Goal: Book appointment/travel/reservation

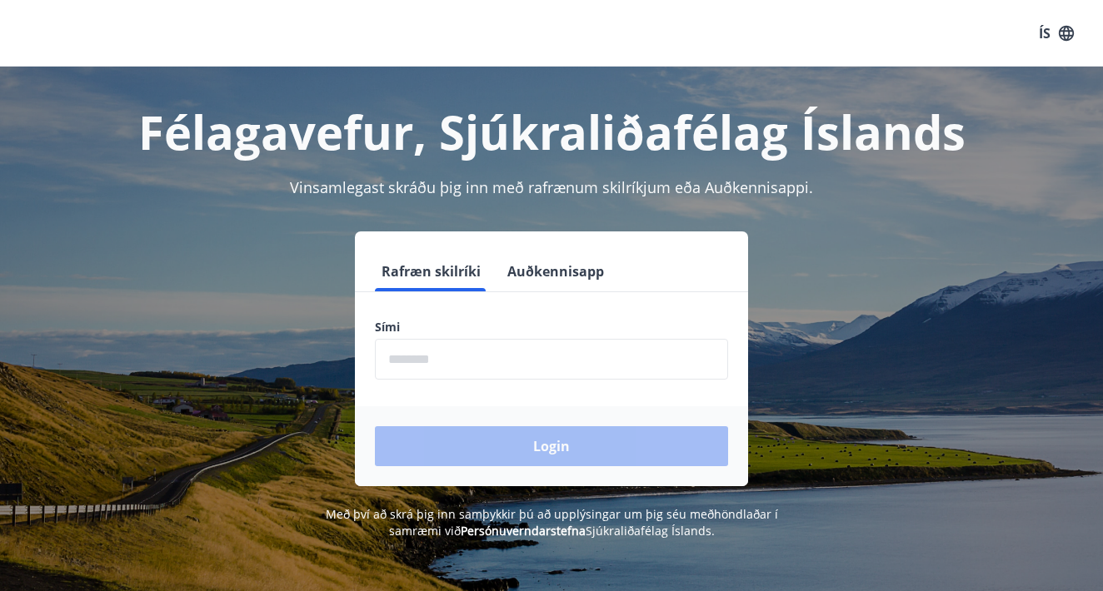
click at [615, 365] on input "phone" at bounding box center [551, 359] width 353 height 41
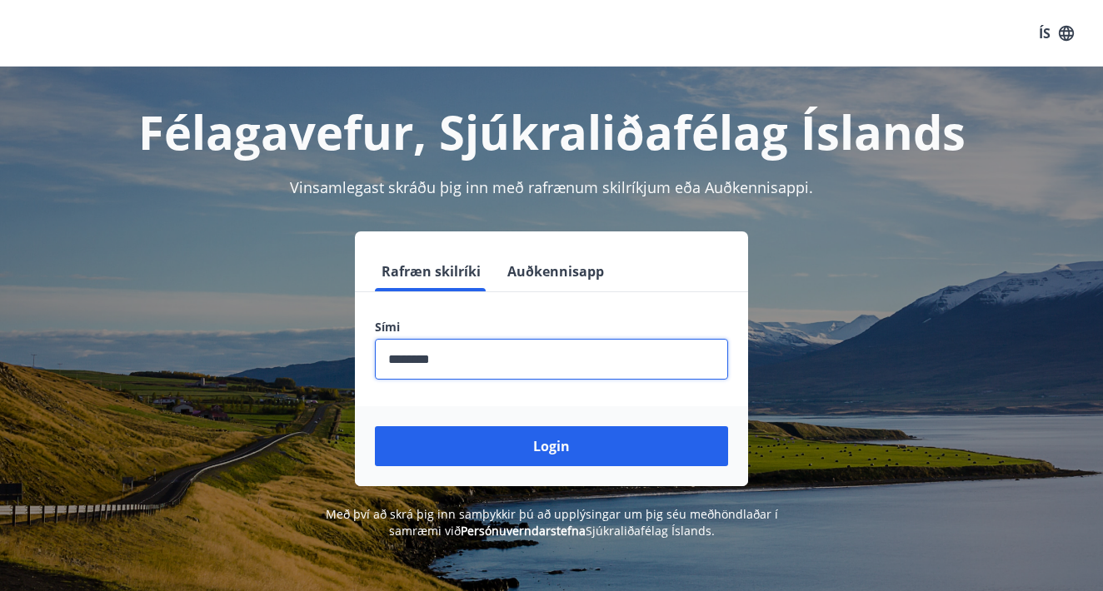
type input "********"
click at [551, 446] on button "Login" at bounding box center [551, 446] width 353 height 40
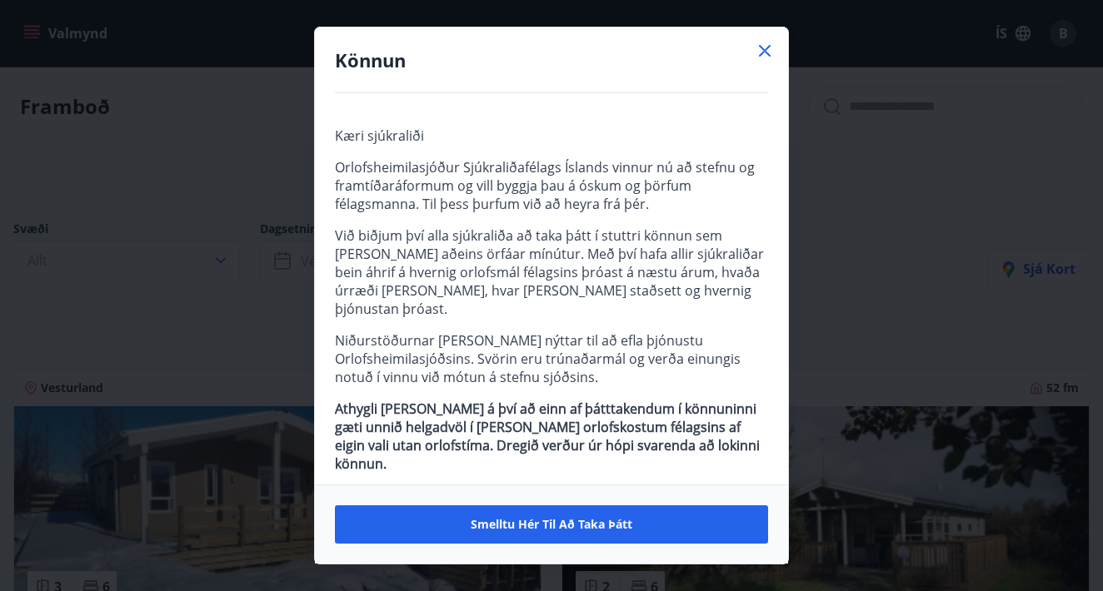
click at [764, 47] on icon at bounding box center [765, 51] width 20 height 20
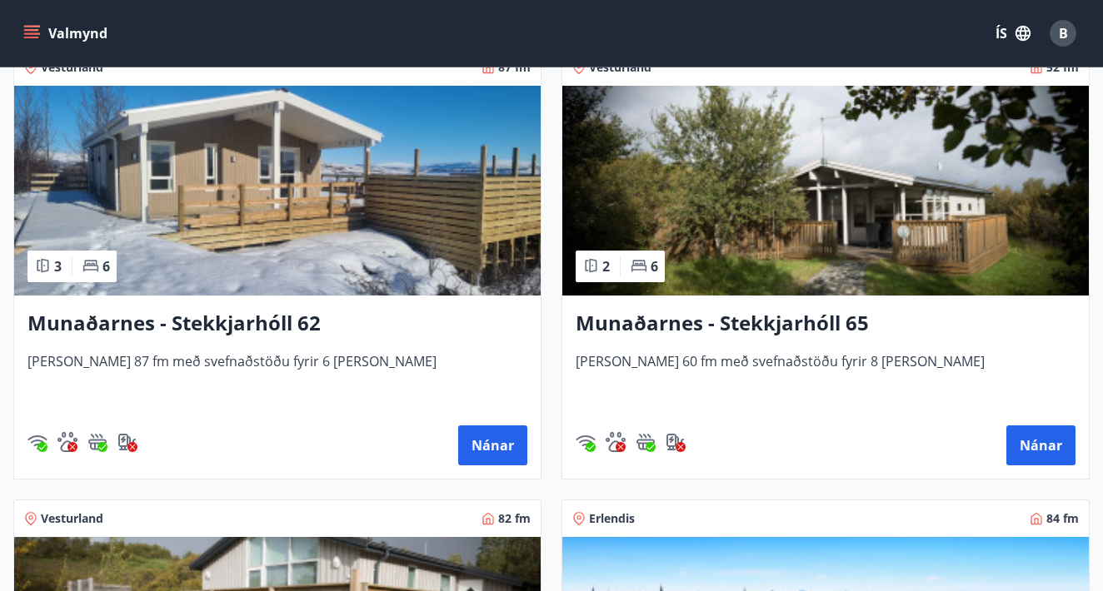
scroll to position [327, 0]
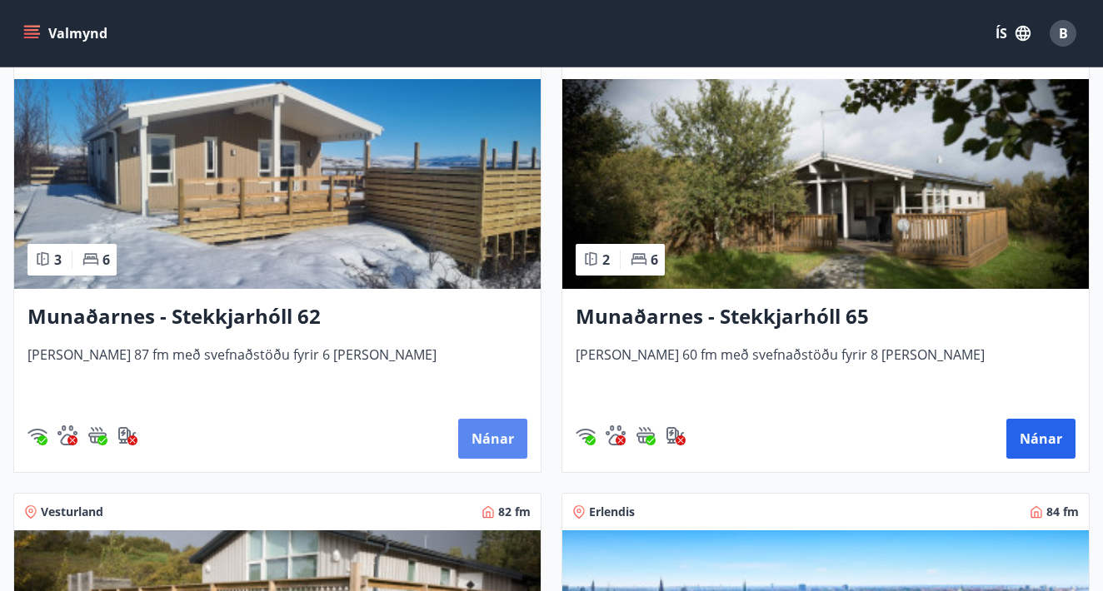
click at [481, 438] on button "Nánar" at bounding box center [492, 439] width 69 height 40
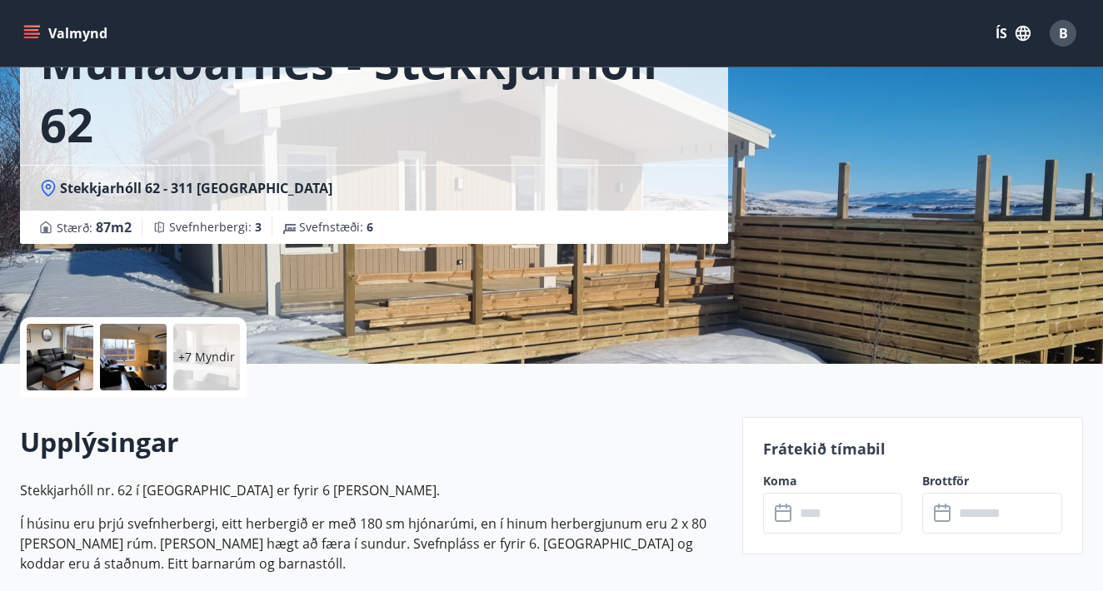
scroll to position [134, 0]
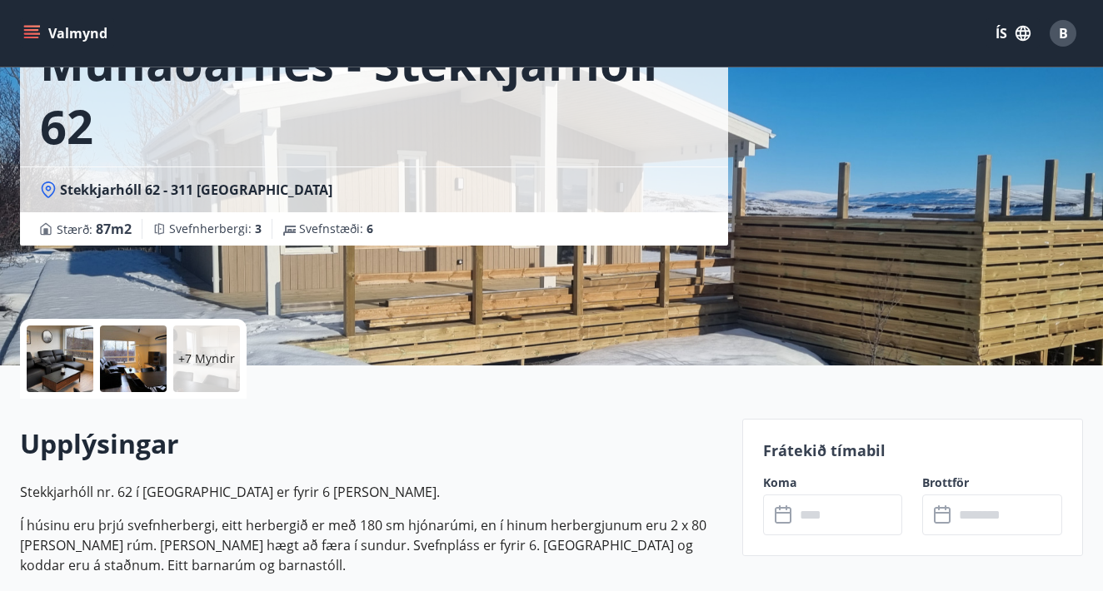
click at [199, 352] on p "+7 Myndir" at bounding box center [206, 359] width 57 height 17
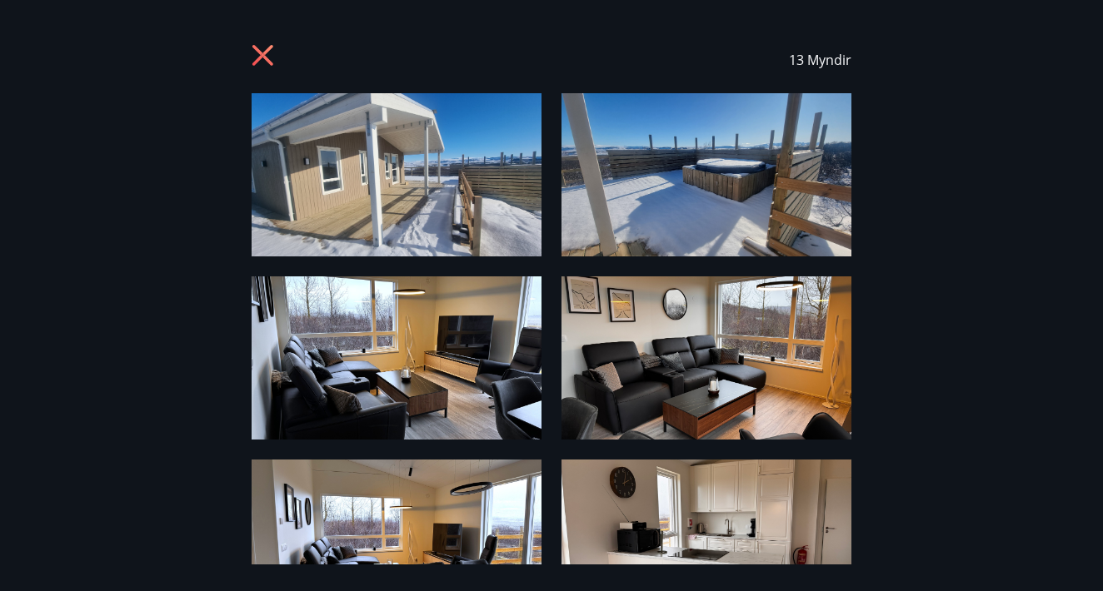
scroll to position [0, 0]
click at [257, 54] on icon at bounding box center [265, 57] width 27 height 27
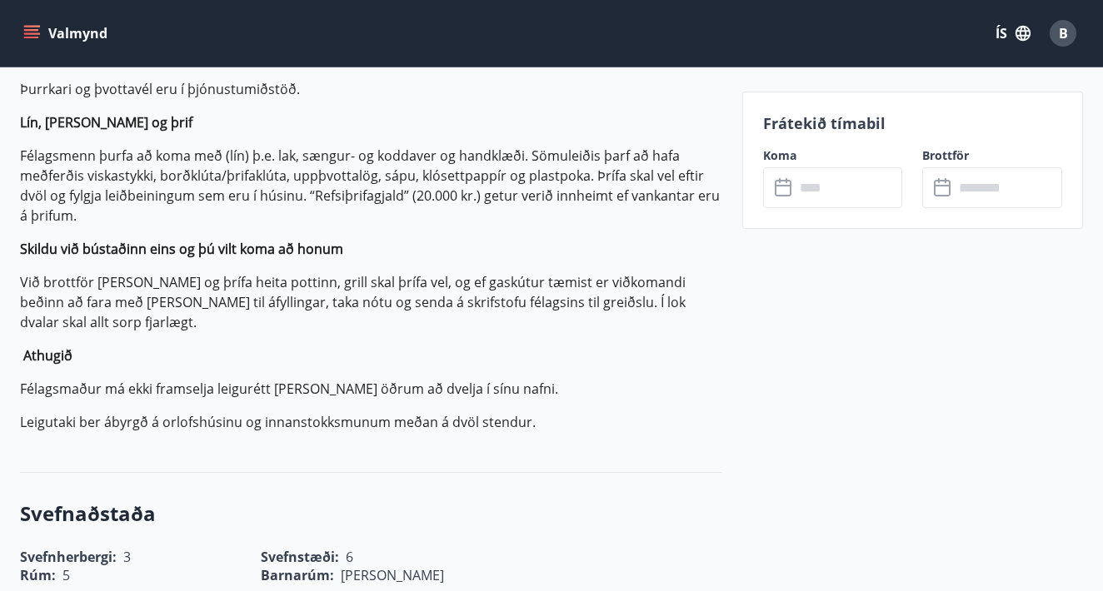
scroll to position [343, 0]
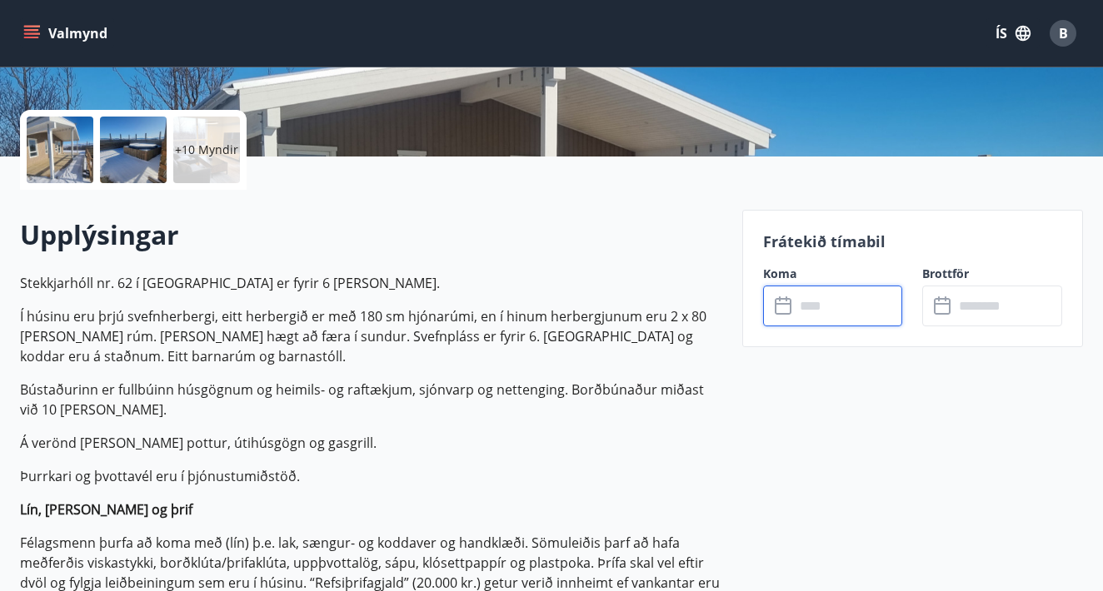
click at [821, 317] on input "text" at bounding box center [849, 306] width 108 height 41
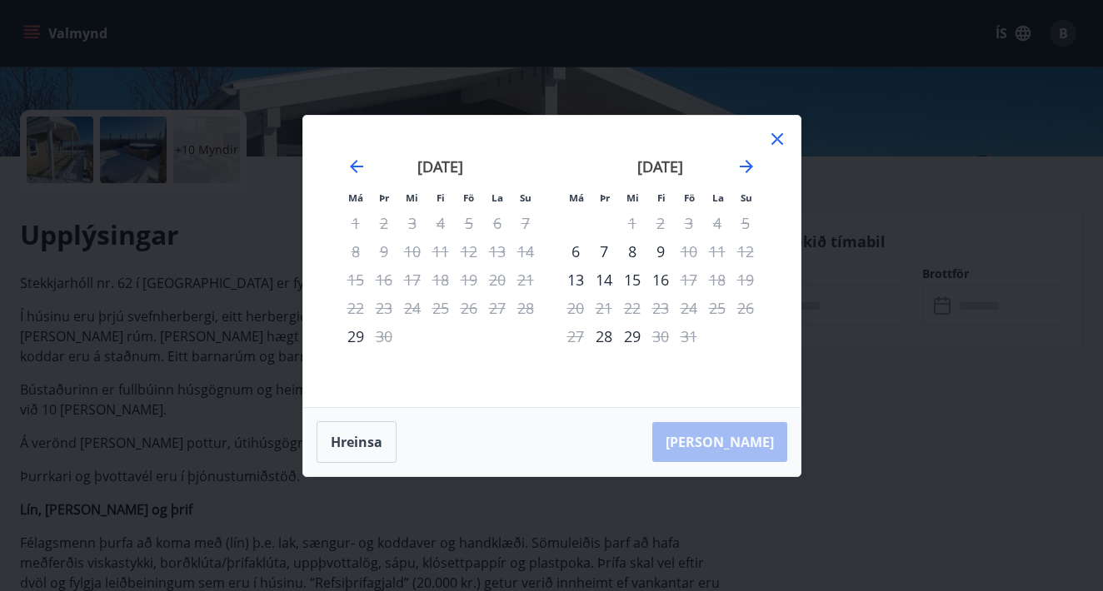
click at [770, 139] on icon at bounding box center [777, 139] width 20 height 20
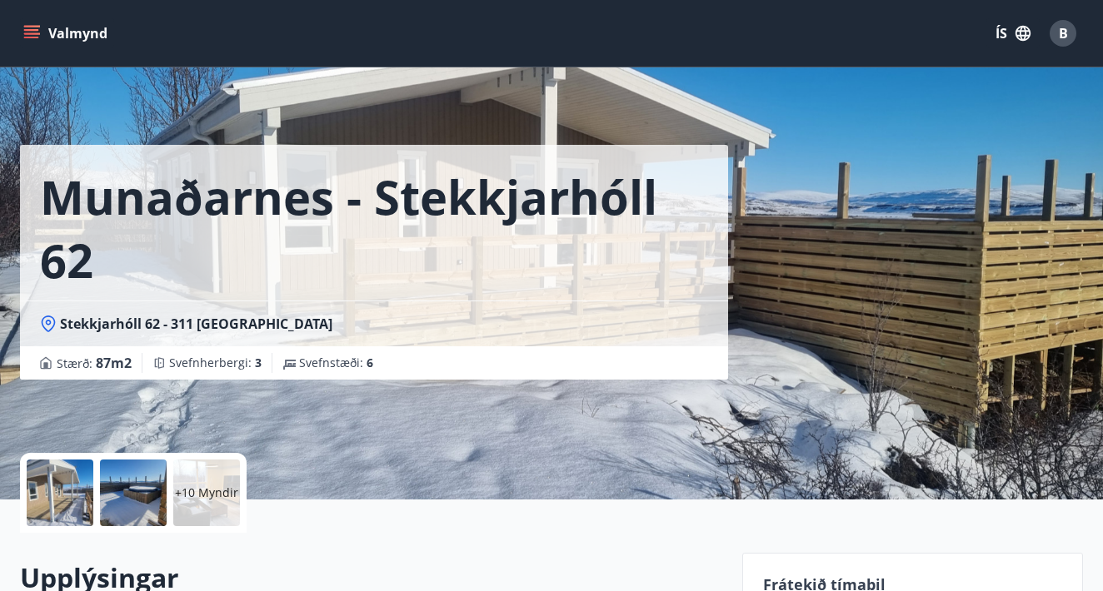
scroll to position [0, 0]
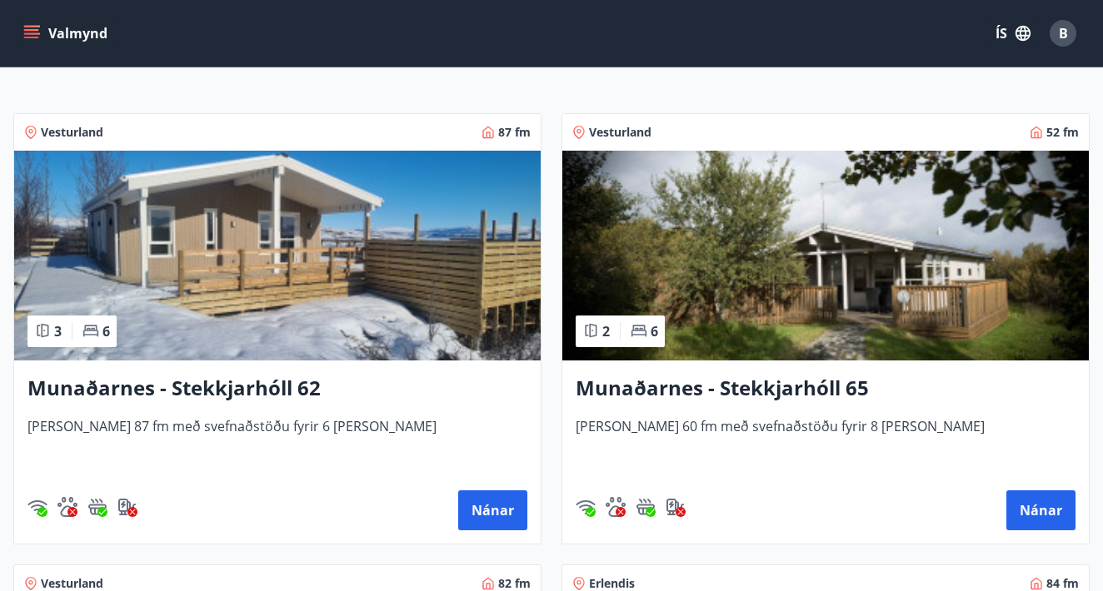
scroll to position [262, 0]
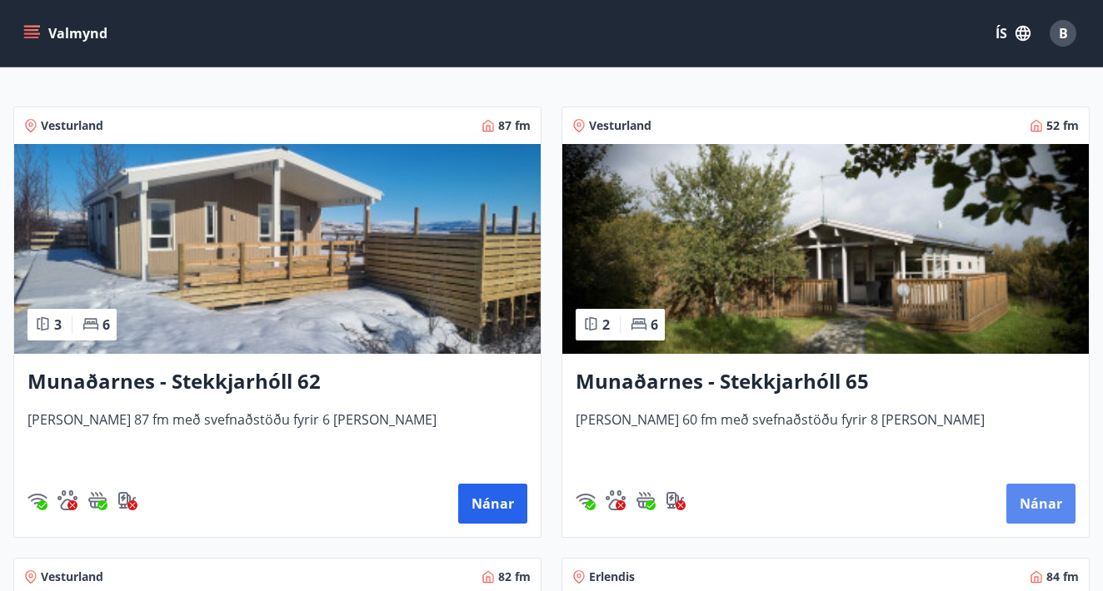
click at [1040, 493] on button "Nánar" at bounding box center [1040, 504] width 69 height 40
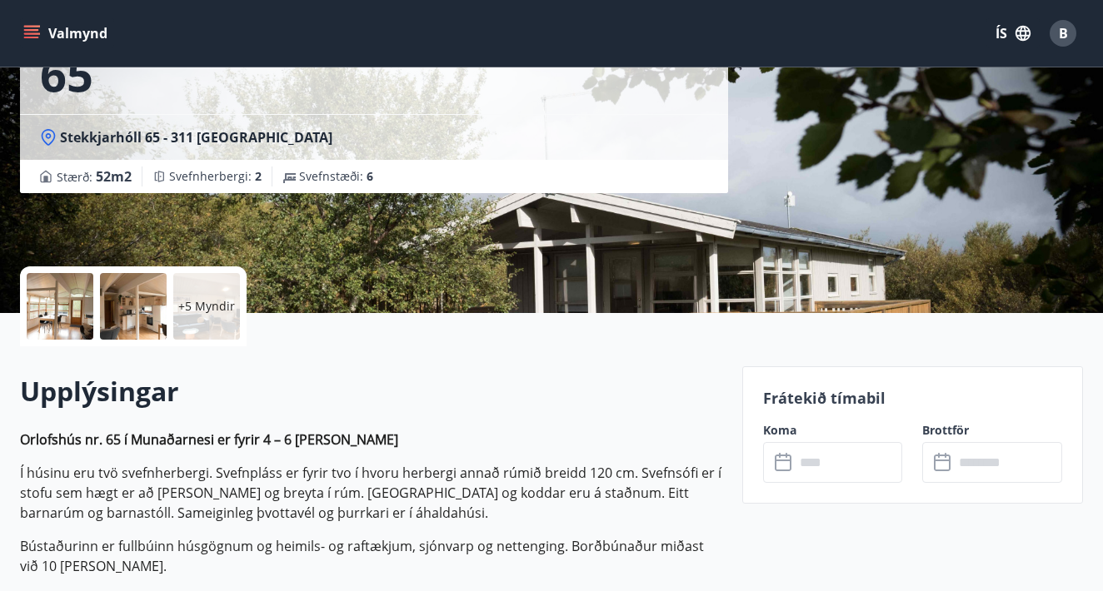
scroll to position [187, 0]
click at [900, 457] on input "text" at bounding box center [849, 462] width 108 height 41
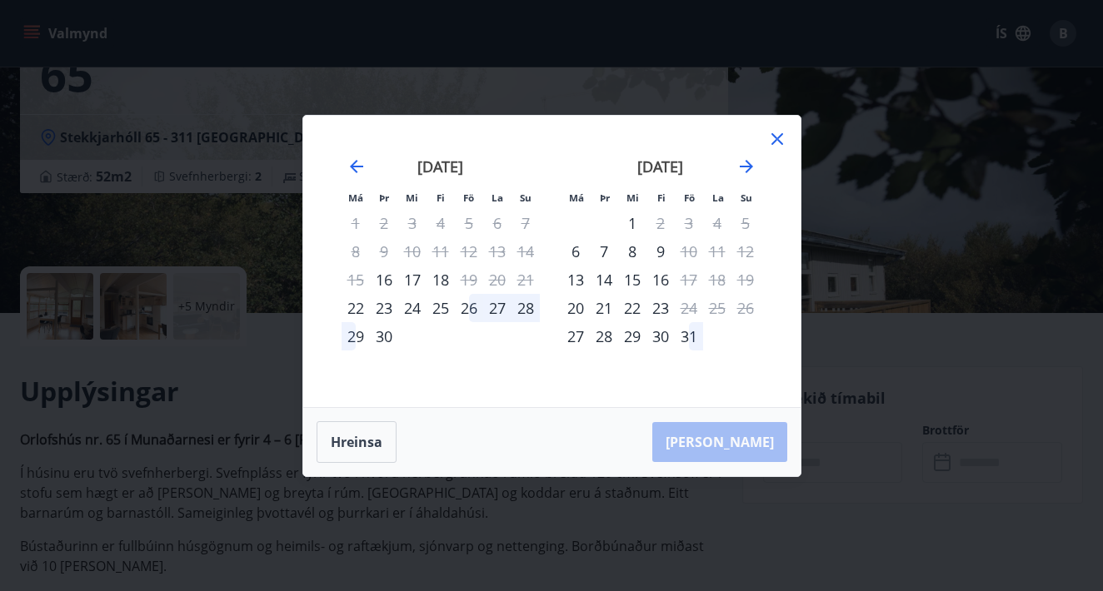
click at [878, 182] on div "Má Þr Mi Fi Fö La Su Má Þr Mi Fi Fö La Su [DATE] 1 2 3 4 5 6 7 8 9 10 11 12 13 …" at bounding box center [551, 295] width 1103 height 591
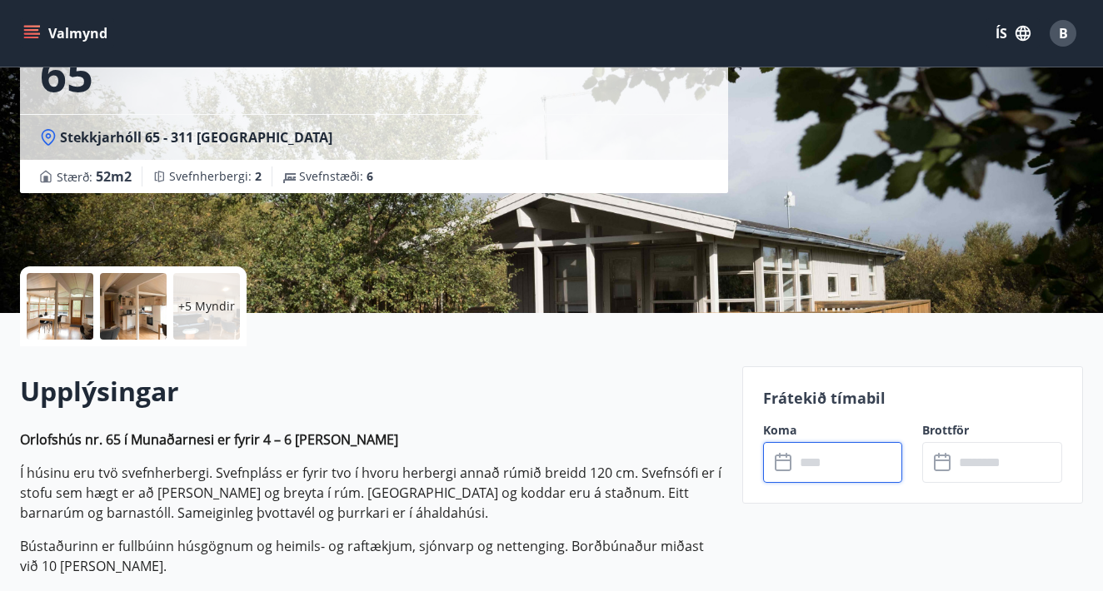
click at [202, 314] on p "+5 Myndir" at bounding box center [206, 306] width 57 height 17
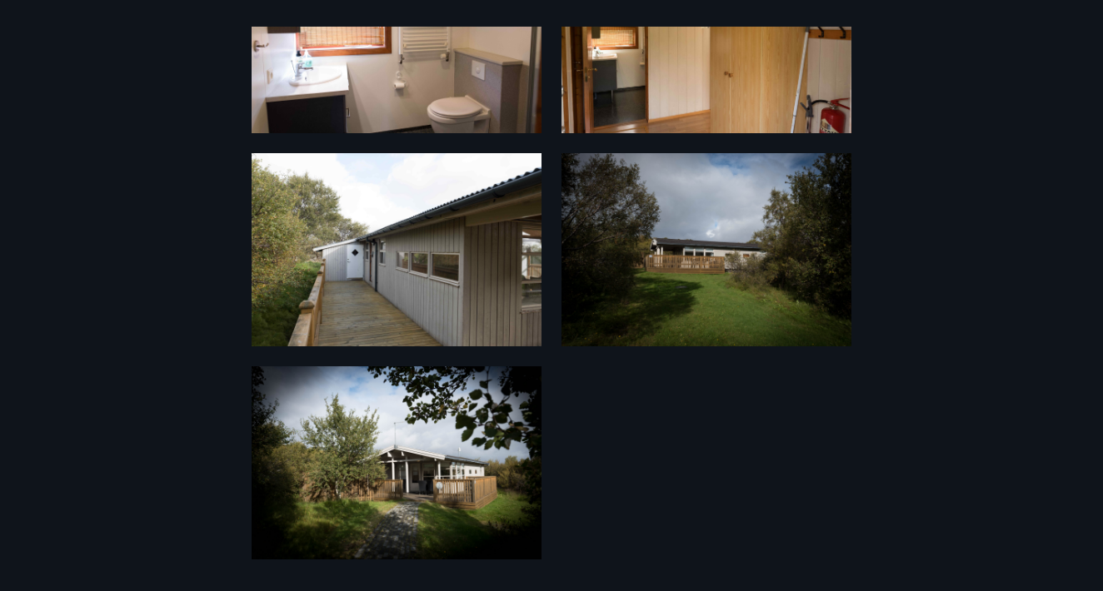
scroll to position [793, 0]
click at [128, 308] on div "11 Myndir" at bounding box center [551, 296] width 1103 height 538
click at [953, 119] on div "11 Myndir" at bounding box center [551, 296] width 1103 height 538
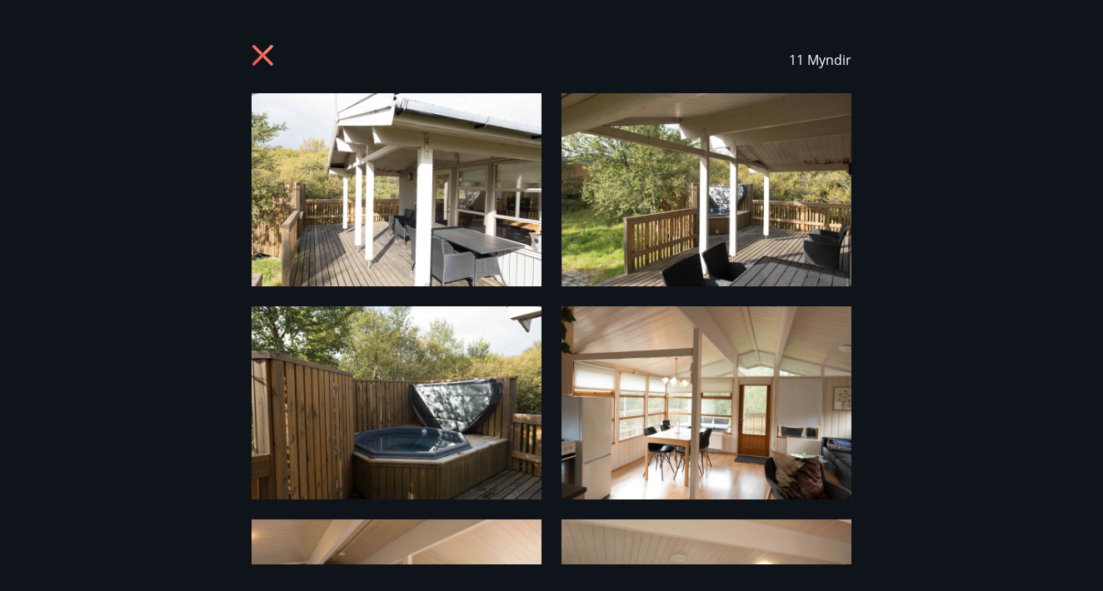
scroll to position [0, 0]
click at [259, 56] on icon at bounding box center [265, 57] width 27 height 27
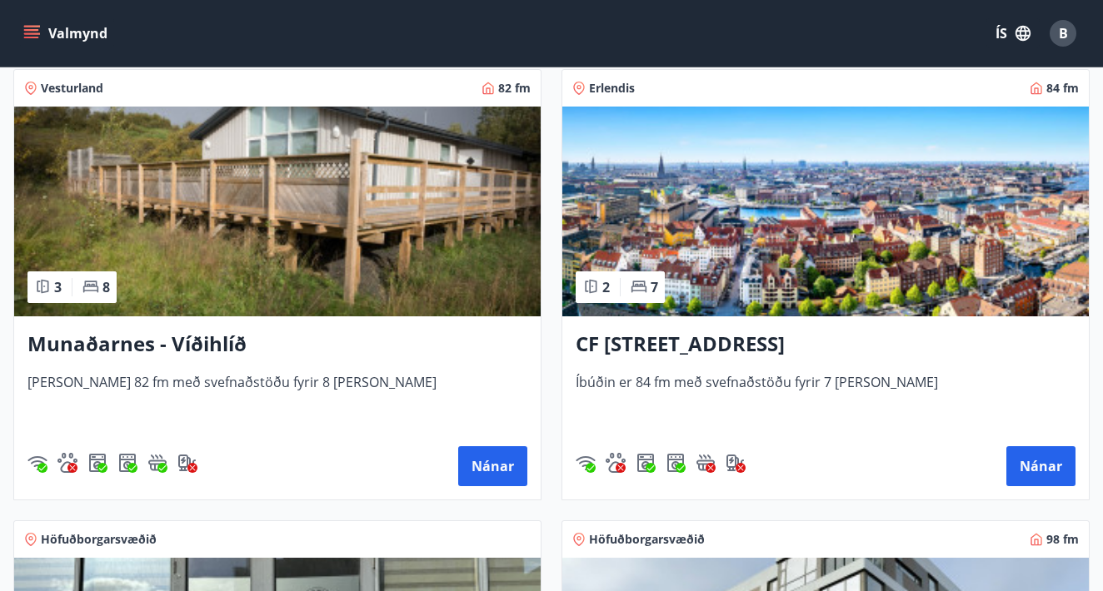
scroll to position [760, 0]
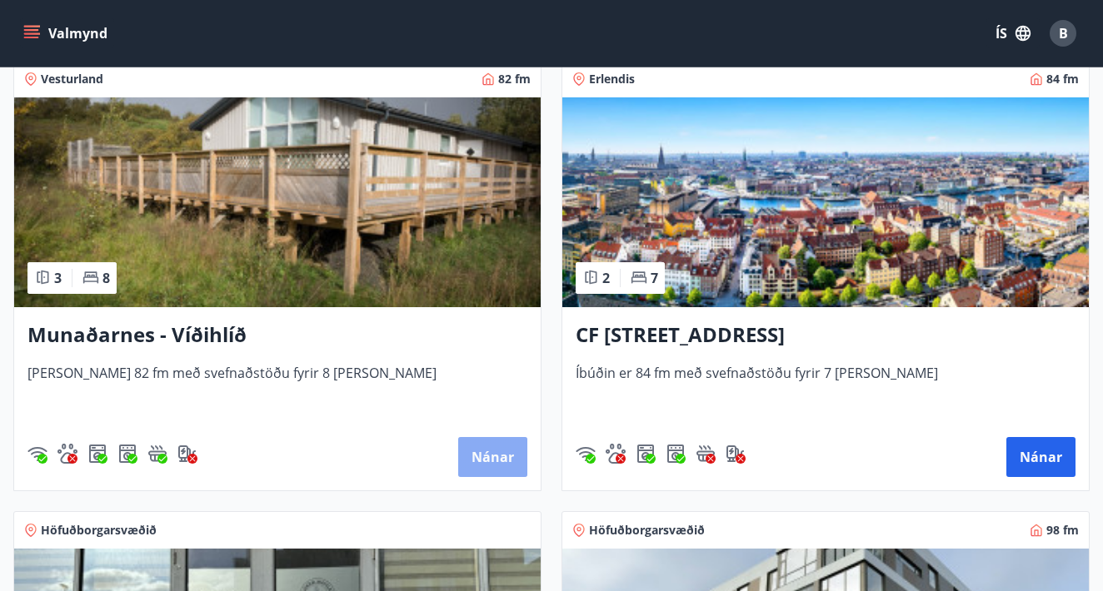
click at [470, 452] on button "Nánar" at bounding box center [492, 457] width 69 height 40
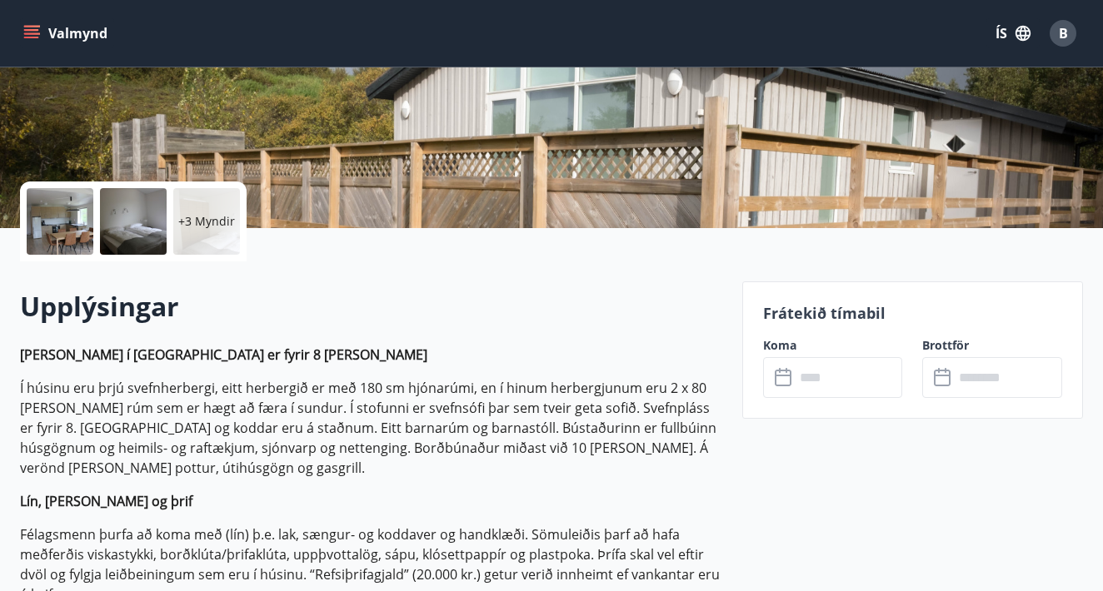
scroll to position [279, 0]
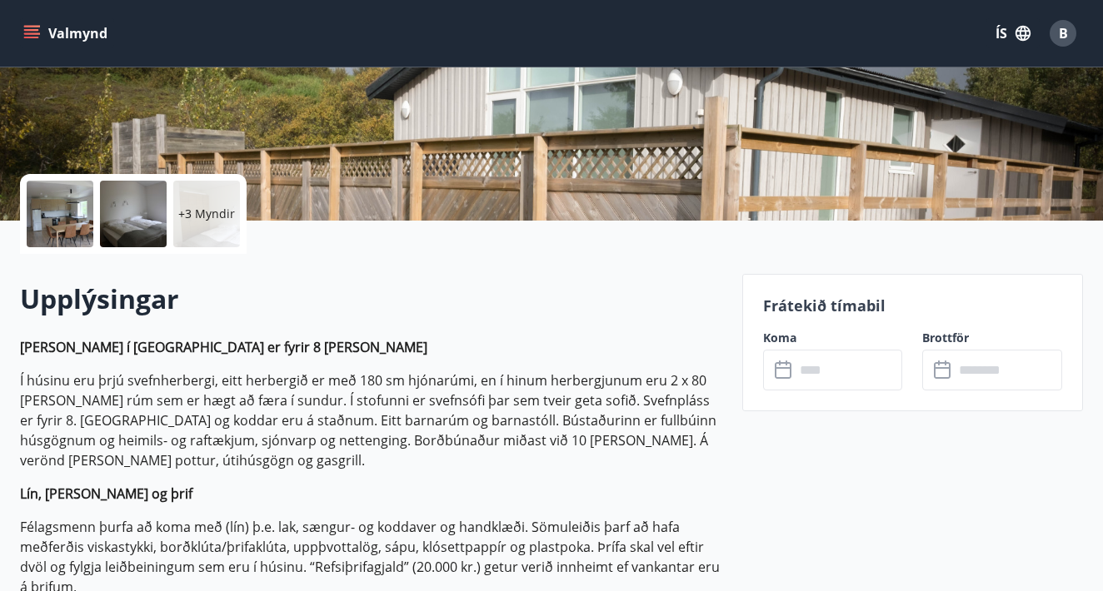
click at [830, 365] on input "text" at bounding box center [849, 370] width 108 height 41
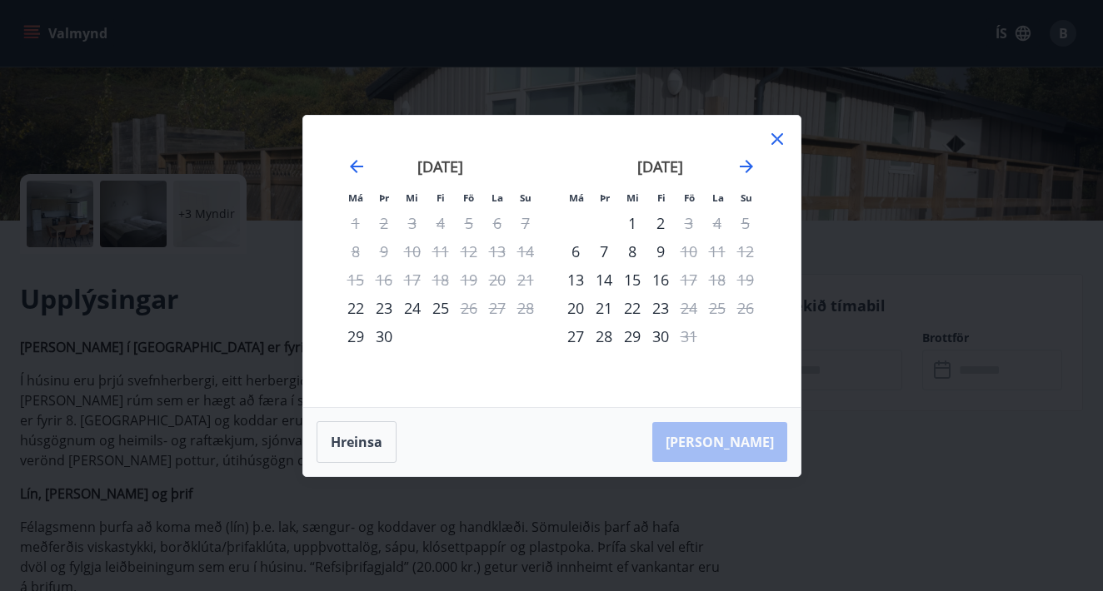
click at [778, 141] on icon at bounding box center [777, 139] width 12 height 12
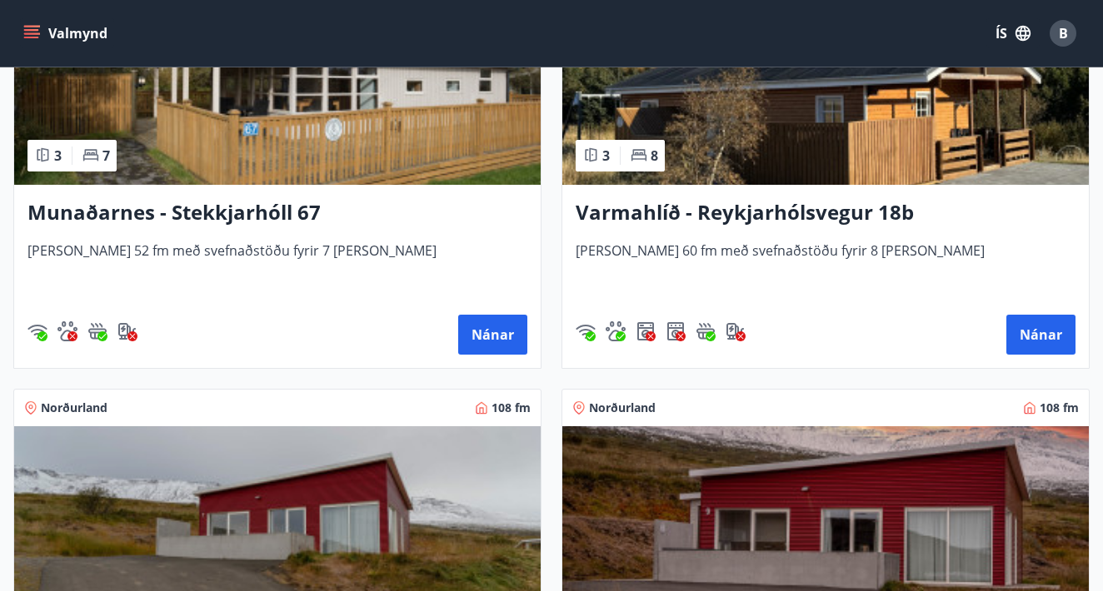
scroll to position [2238, 0]
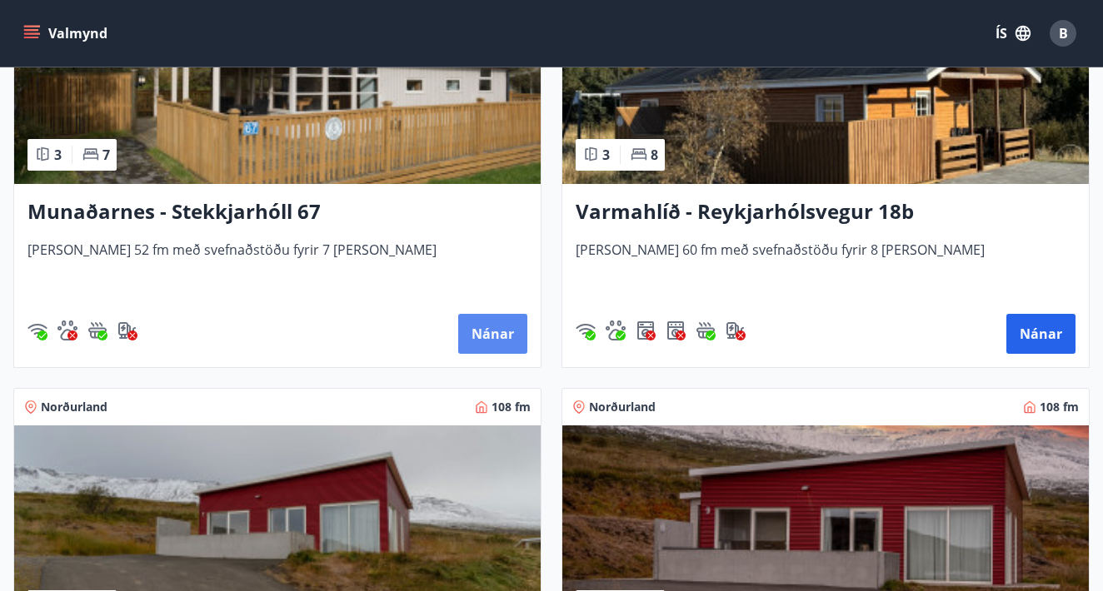
click at [491, 331] on button "Nánar" at bounding box center [492, 334] width 69 height 40
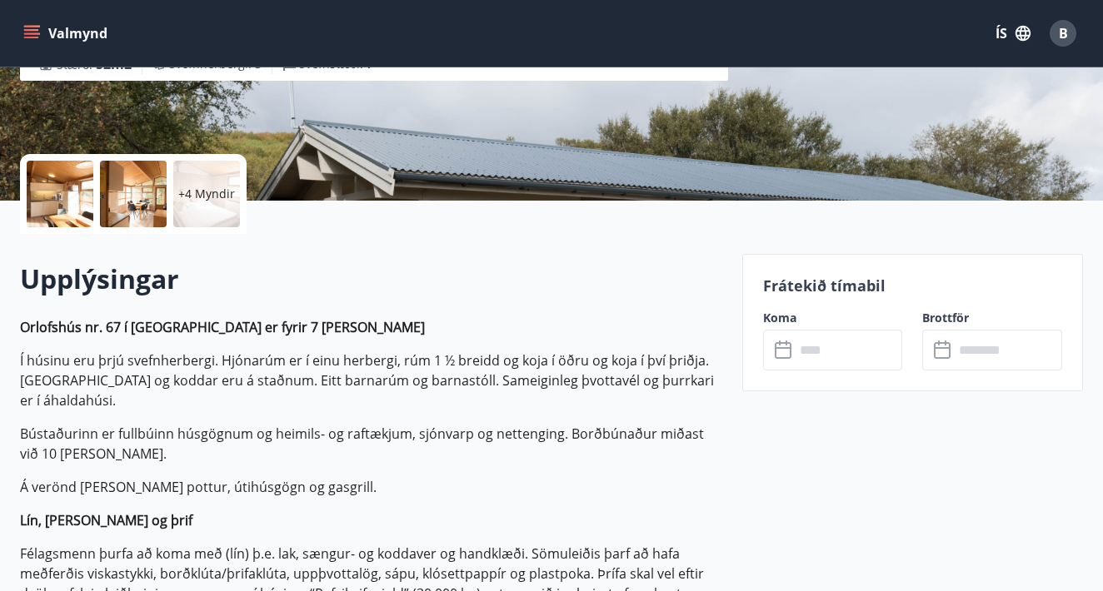
scroll to position [326, 0]
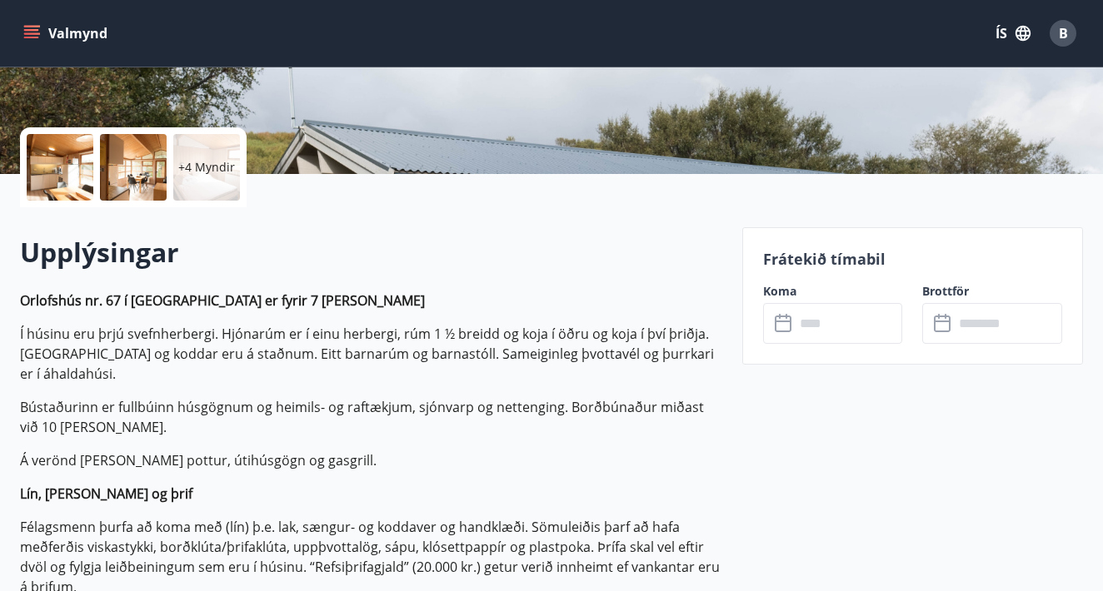
click at [819, 339] on input "text" at bounding box center [849, 323] width 108 height 41
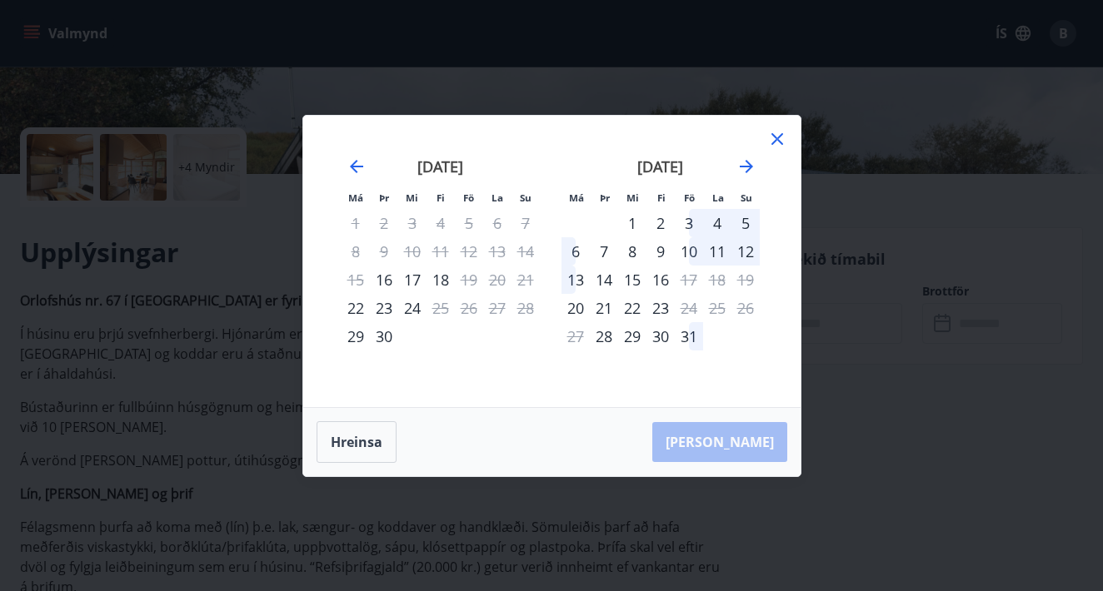
click at [772, 135] on icon at bounding box center [777, 139] width 12 height 12
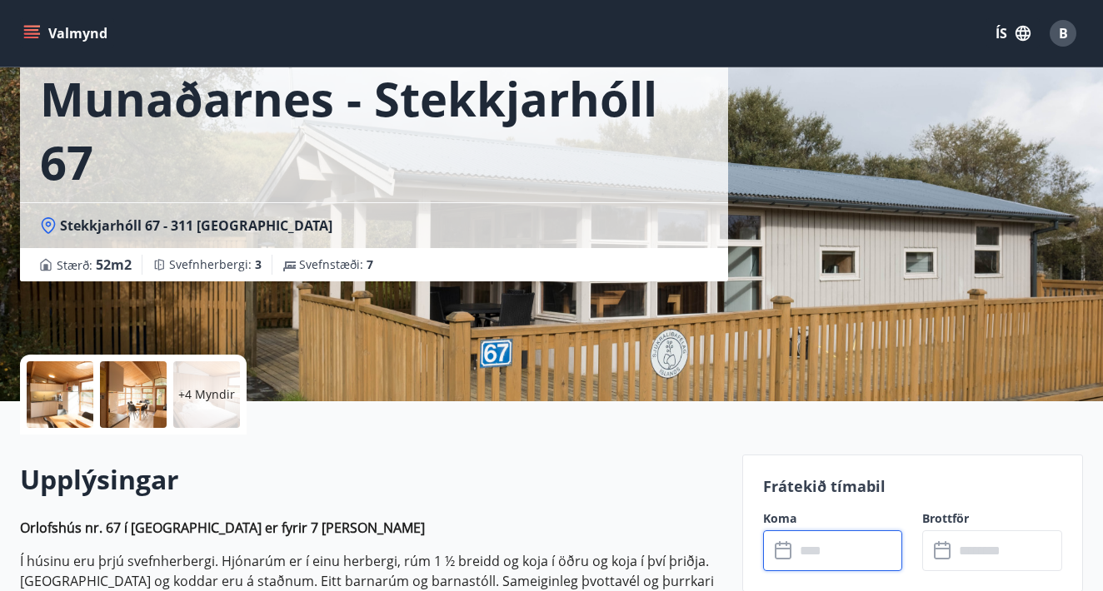
scroll to position [99, 0]
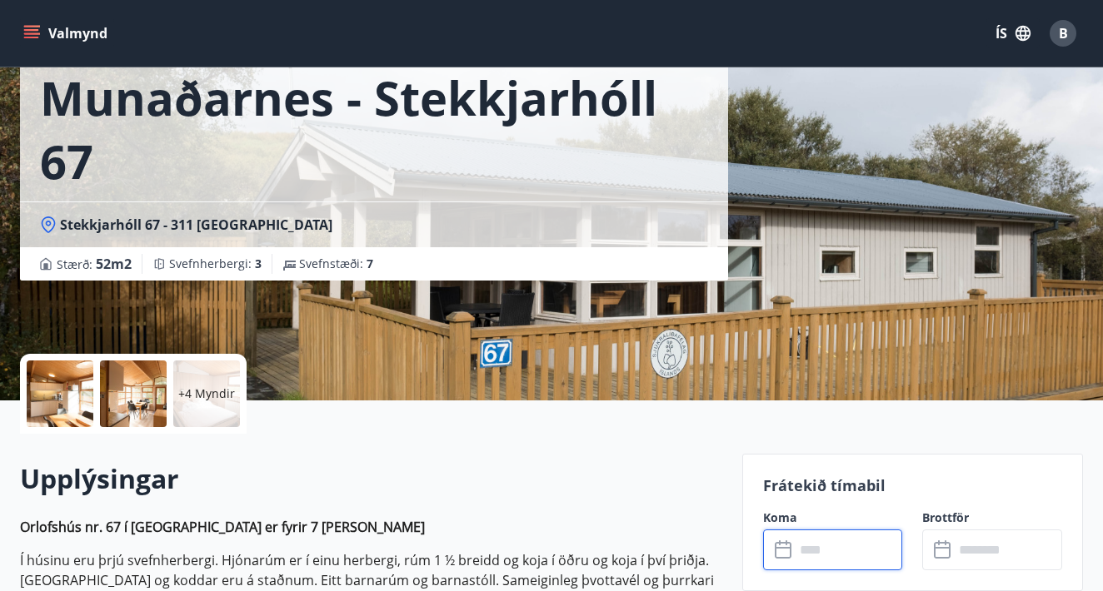
click at [222, 411] on div "+4 Myndir" at bounding box center [206, 394] width 67 height 67
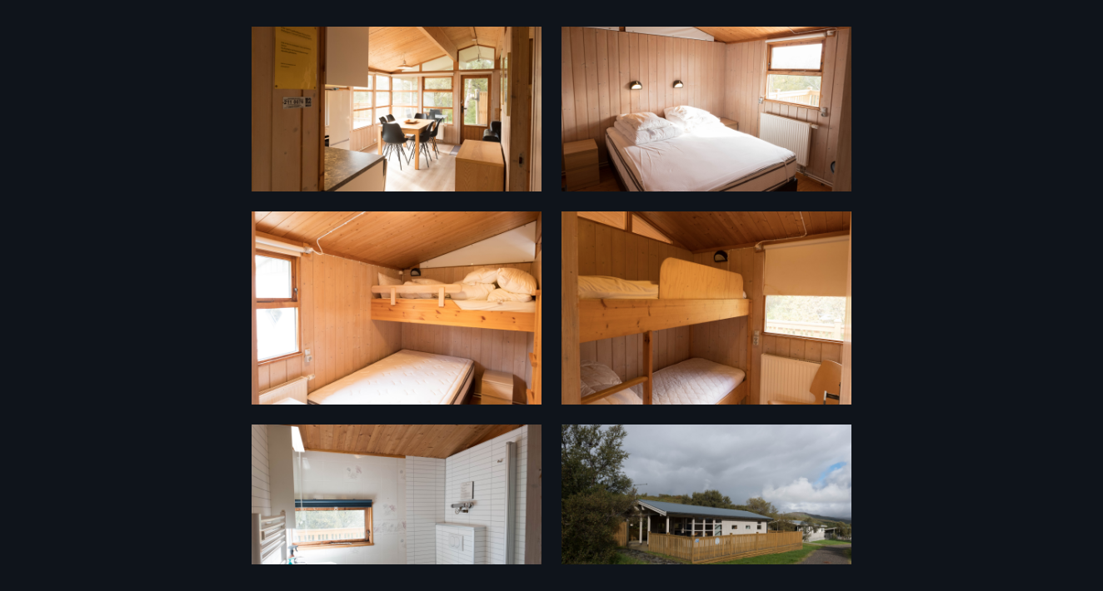
scroll to position [524, 0]
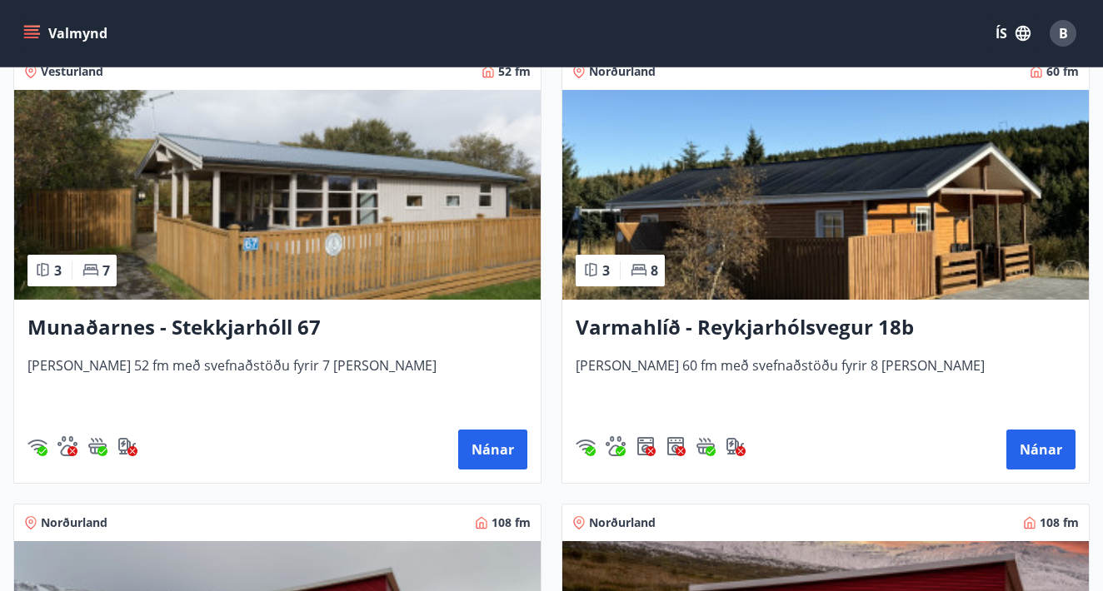
scroll to position [2124, 0]
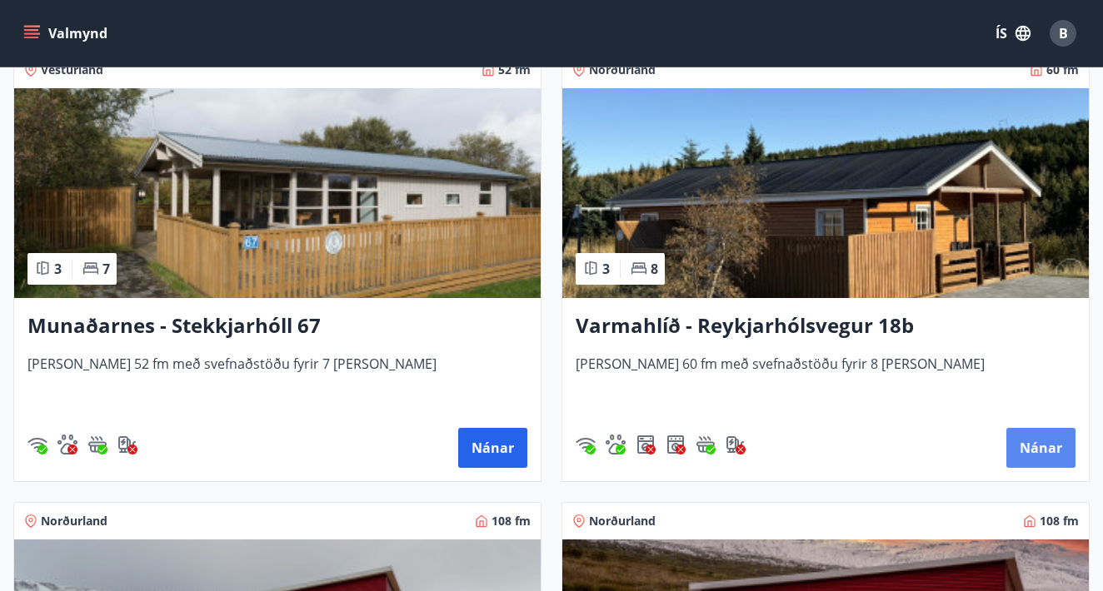
click at [1044, 466] on button "Nánar" at bounding box center [1040, 448] width 69 height 40
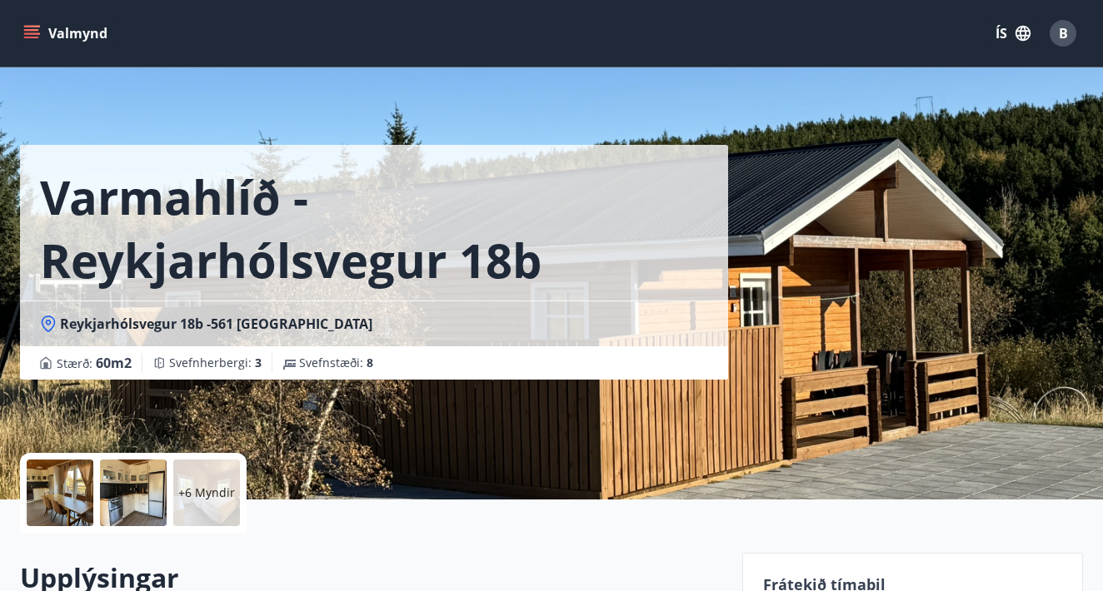
scroll to position [246, 0]
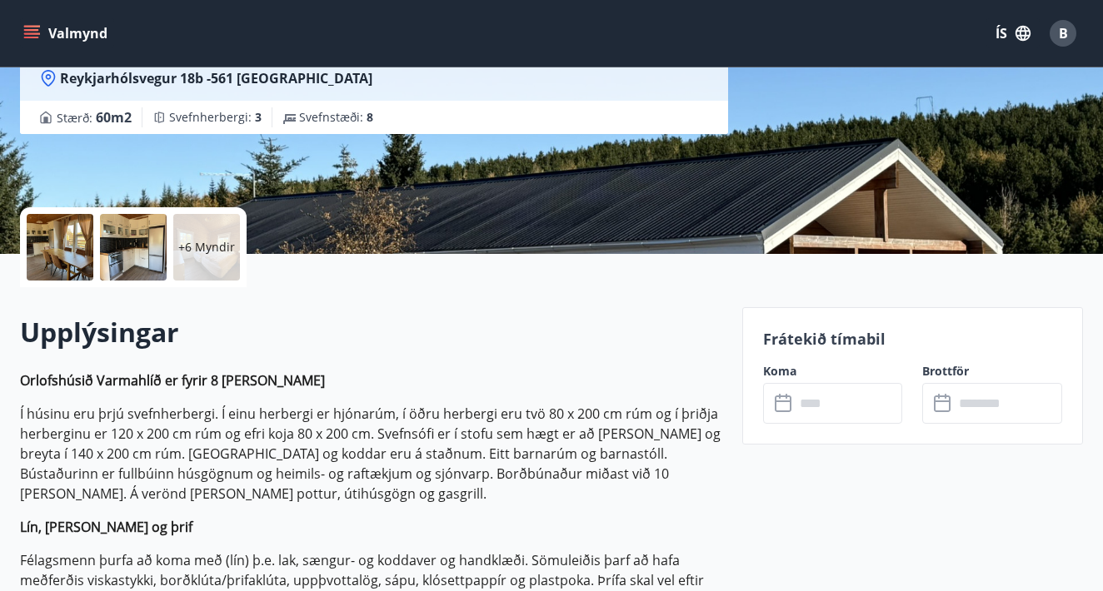
click at [893, 406] on input "text" at bounding box center [849, 403] width 108 height 41
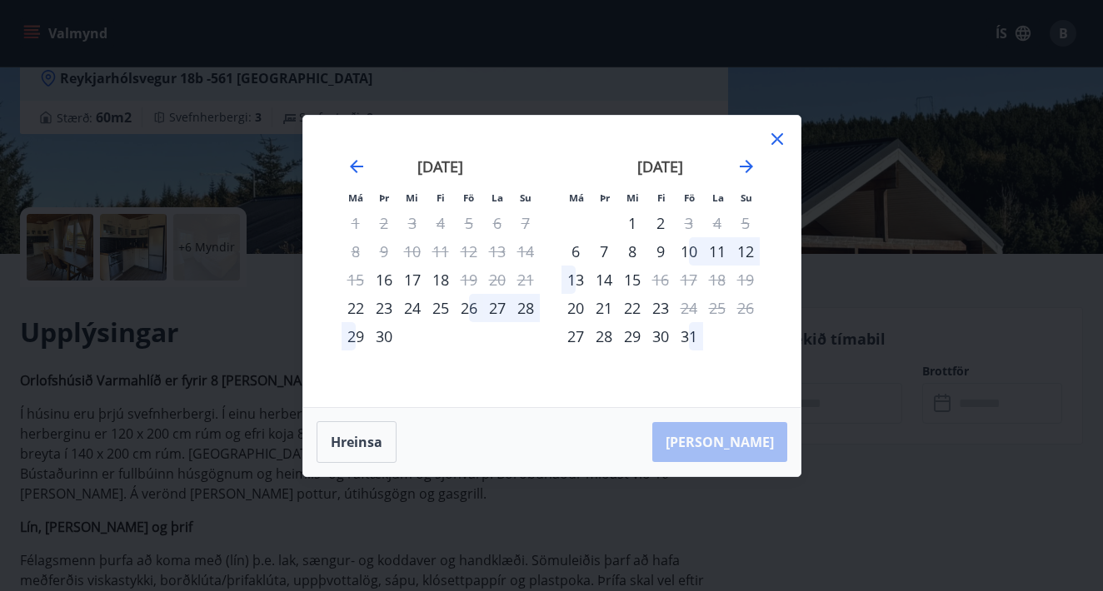
click at [775, 137] on icon at bounding box center [777, 139] width 12 height 12
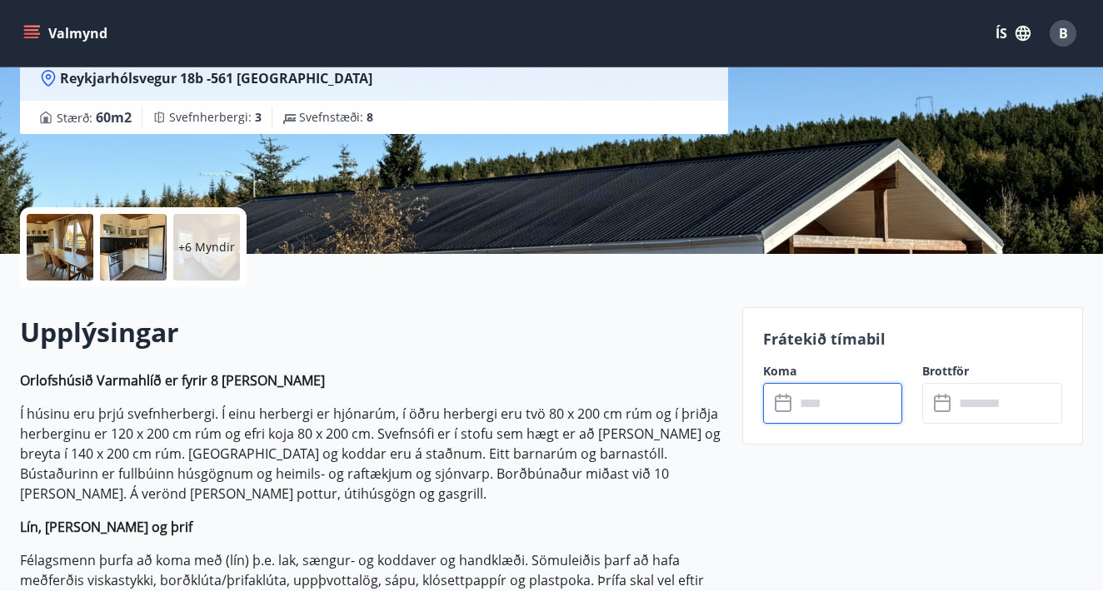
click at [59, 250] on div at bounding box center [60, 247] width 67 height 67
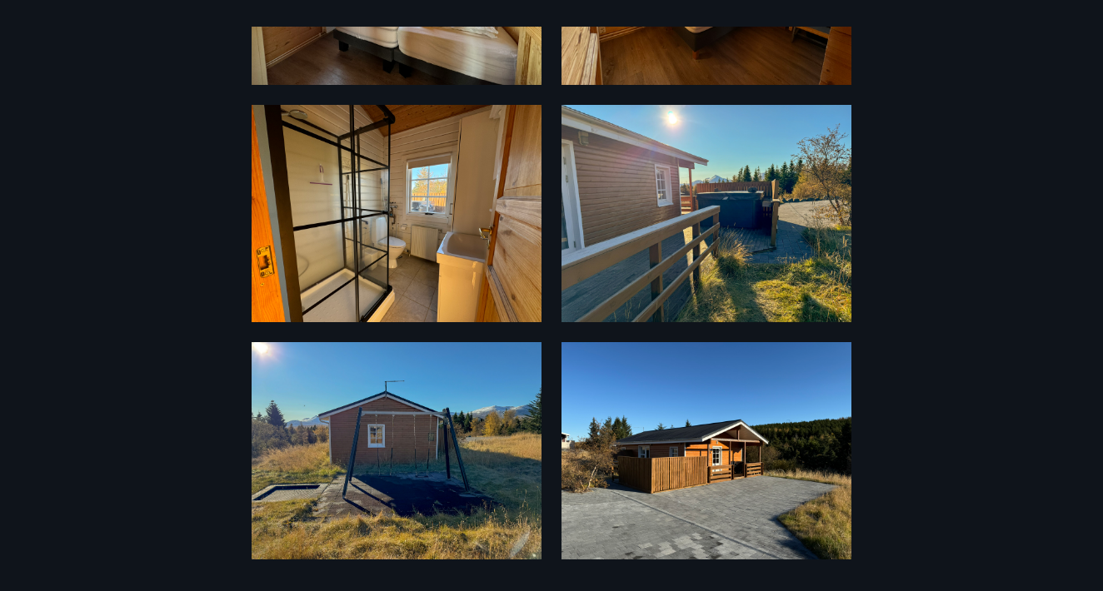
scroll to position [938, 0]
click at [989, 376] on div "12 Myndir" at bounding box center [551, 296] width 1103 height 538
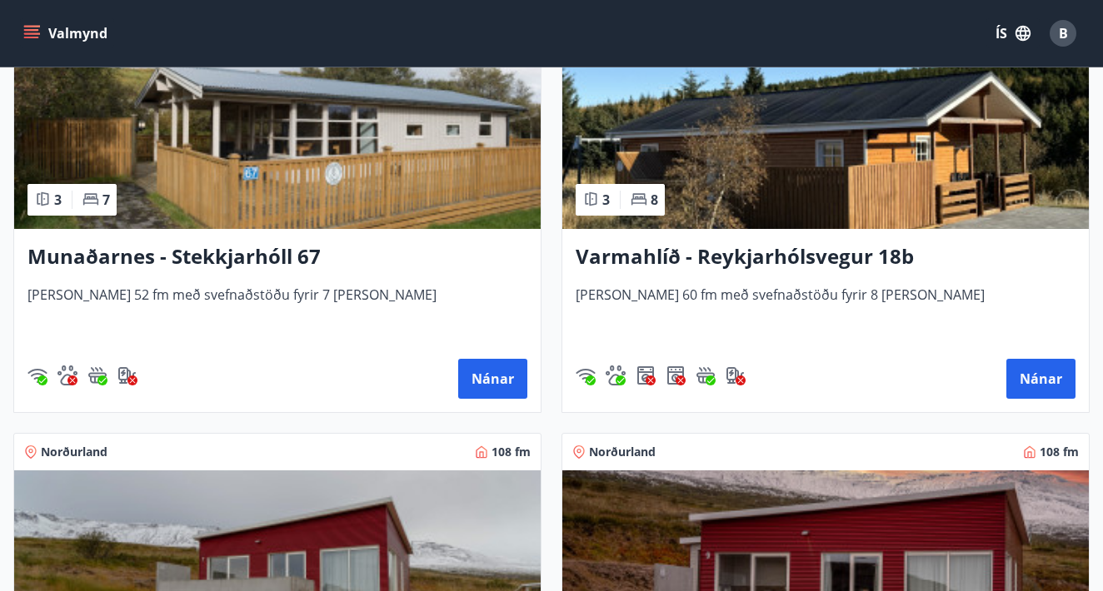
scroll to position [2196, 0]
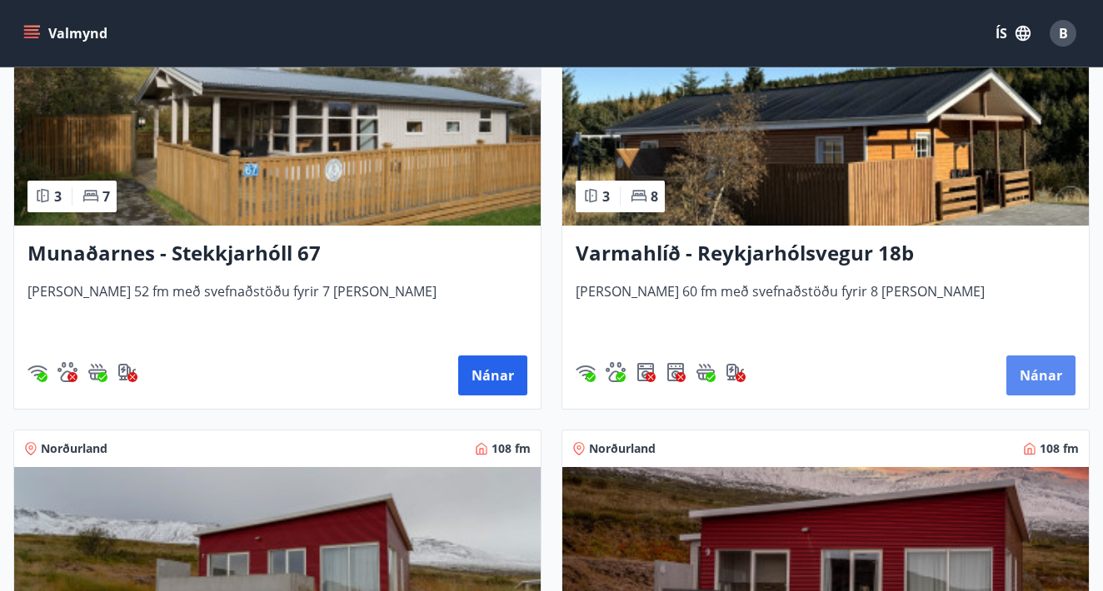
click at [1061, 375] on button "Nánar" at bounding box center [1040, 376] width 69 height 40
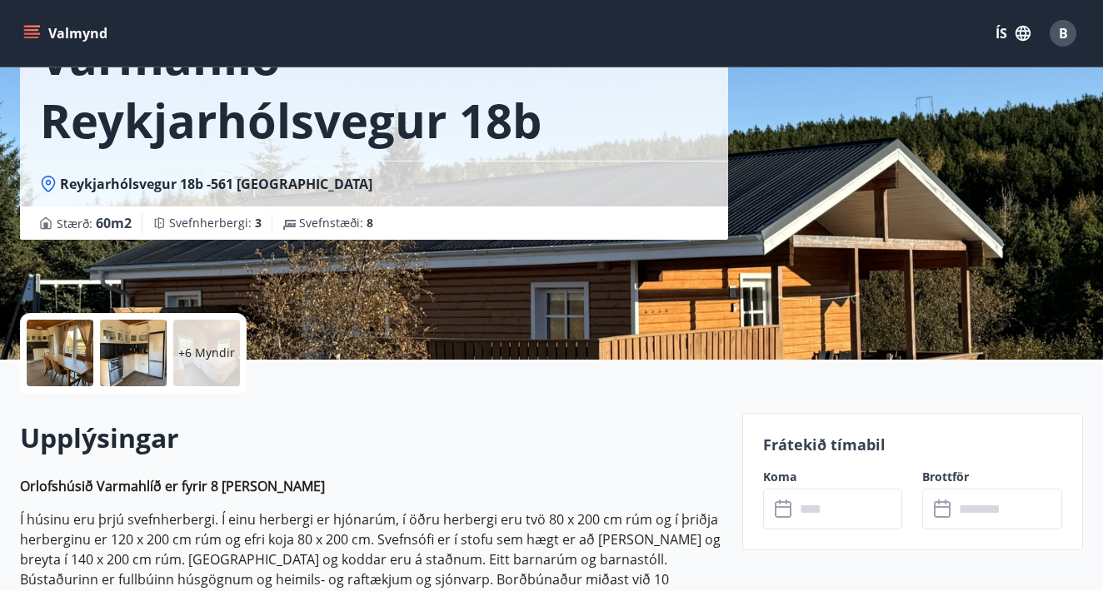
scroll to position [401, 0]
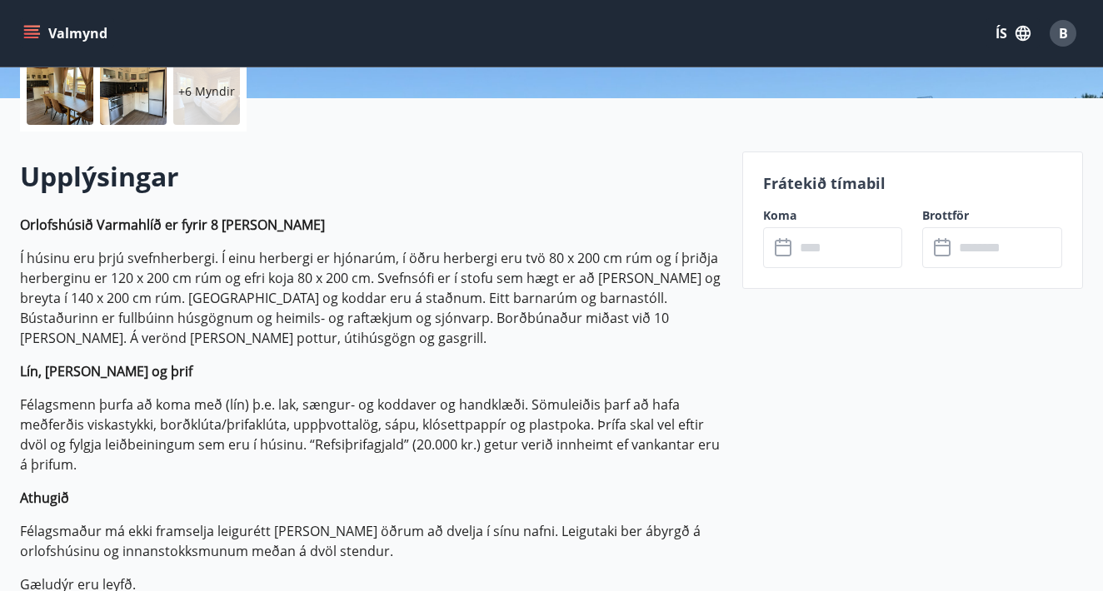
click at [870, 237] on input "text" at bounding box center [849, 247] width 108 height 41
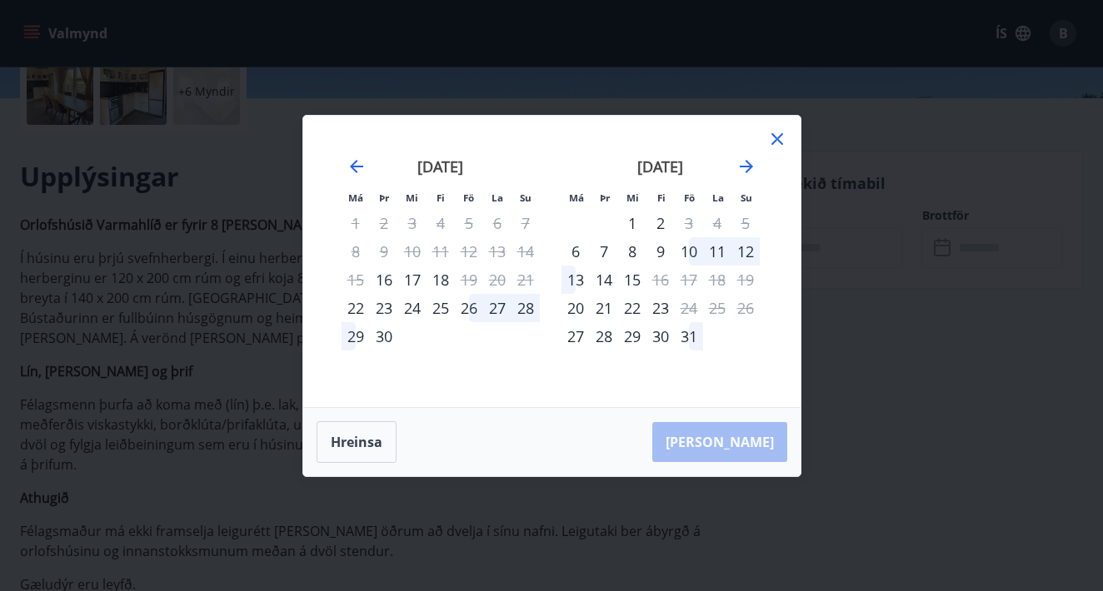
click at [779, 136] on icon at bounding box center [777, 139] width 12 height 12
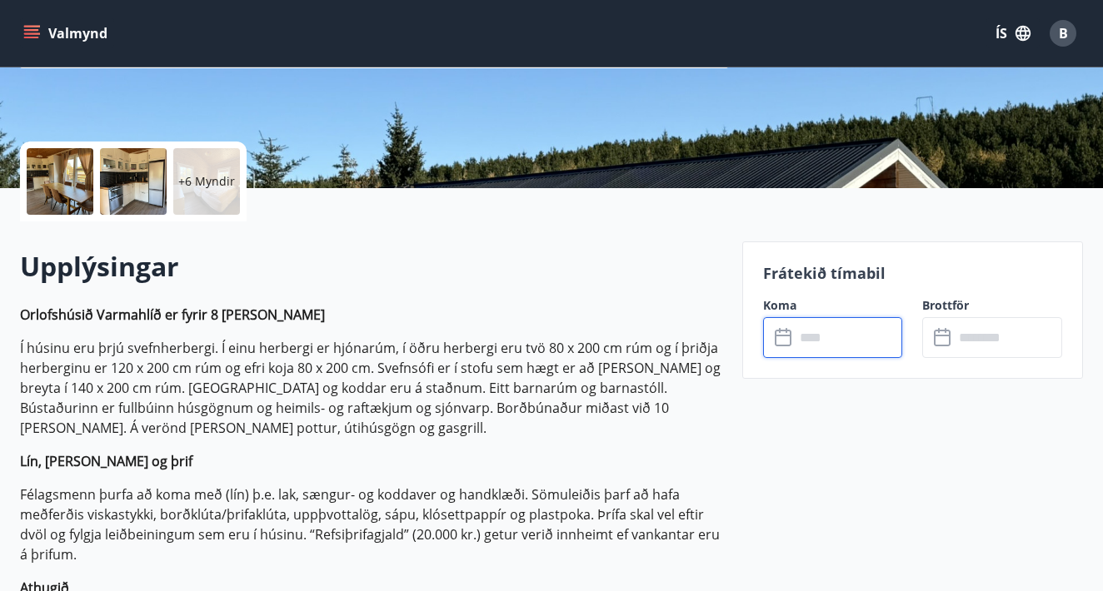
scroll to position [307, 0]
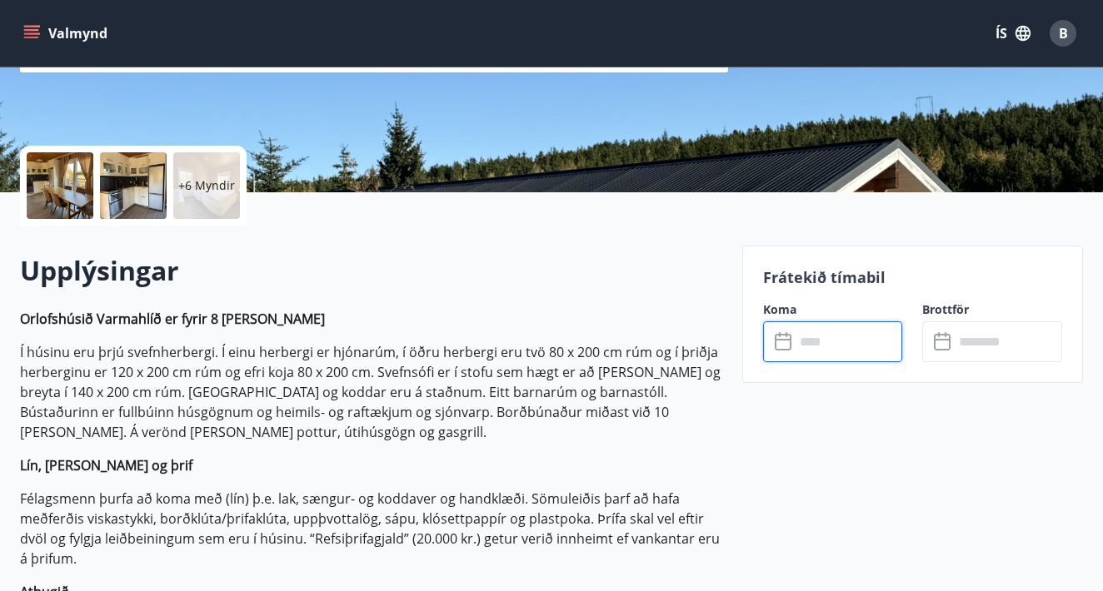
click at [223, 186] on p "+6 Myndir" at bounding box center [206, 185] width 57 height 17
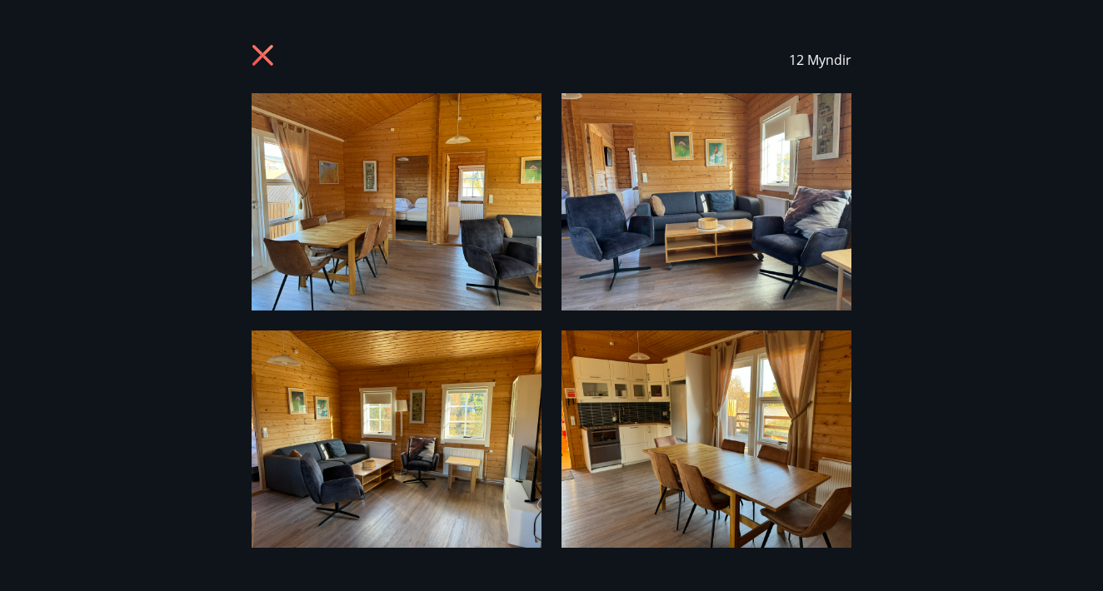
click at [87, 205] on div "12 Myndir" at bounding box center [551, 296] width 1103 height 538
click at [260, 57] on icon at bounding box center [262, 55] width 21 height 21
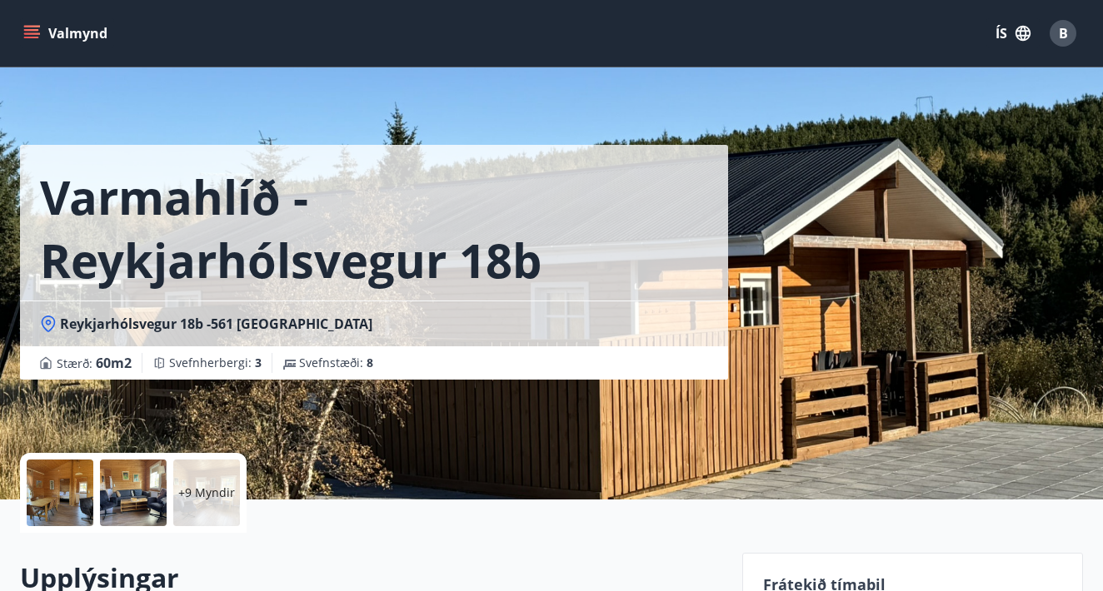
scroll to position [0, 0]
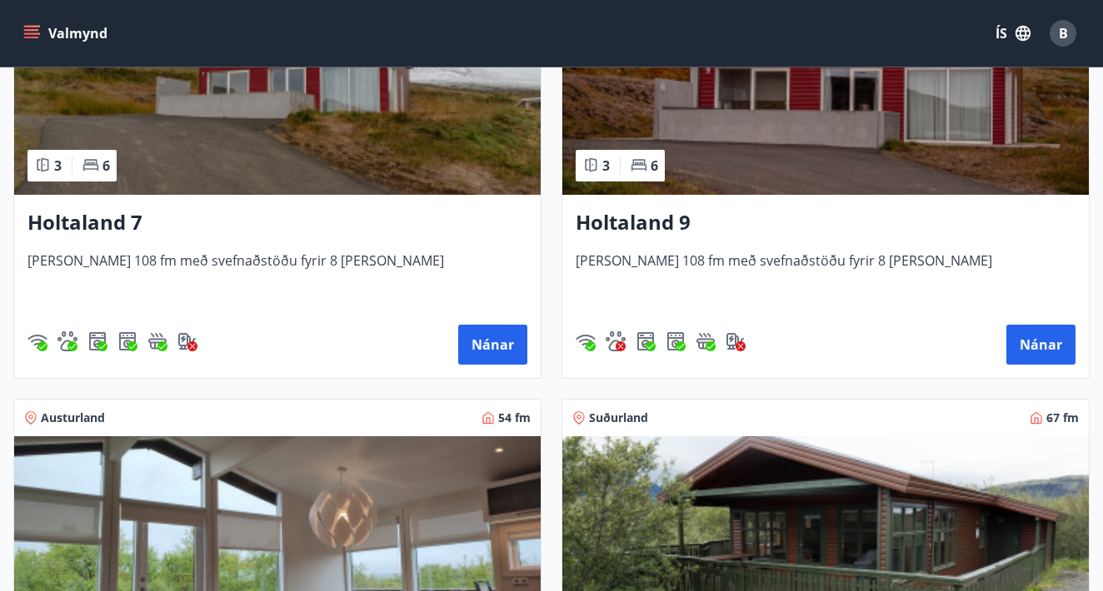
scroll to position [2671, 0]
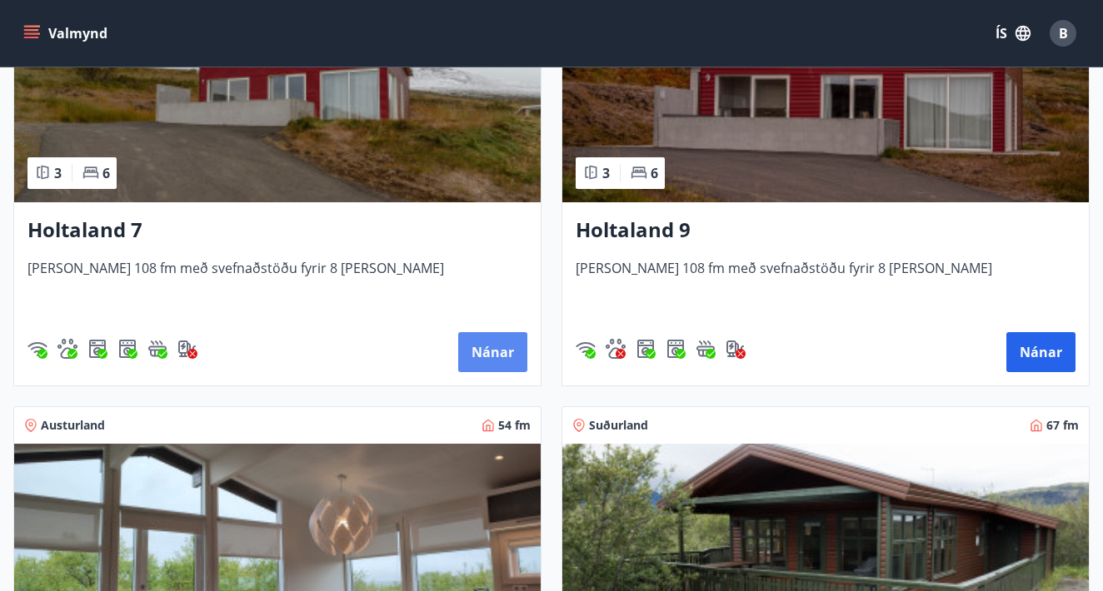
click at [507, 362] on button "Nánar" at bounding box center [492, 352] width 69 height 40
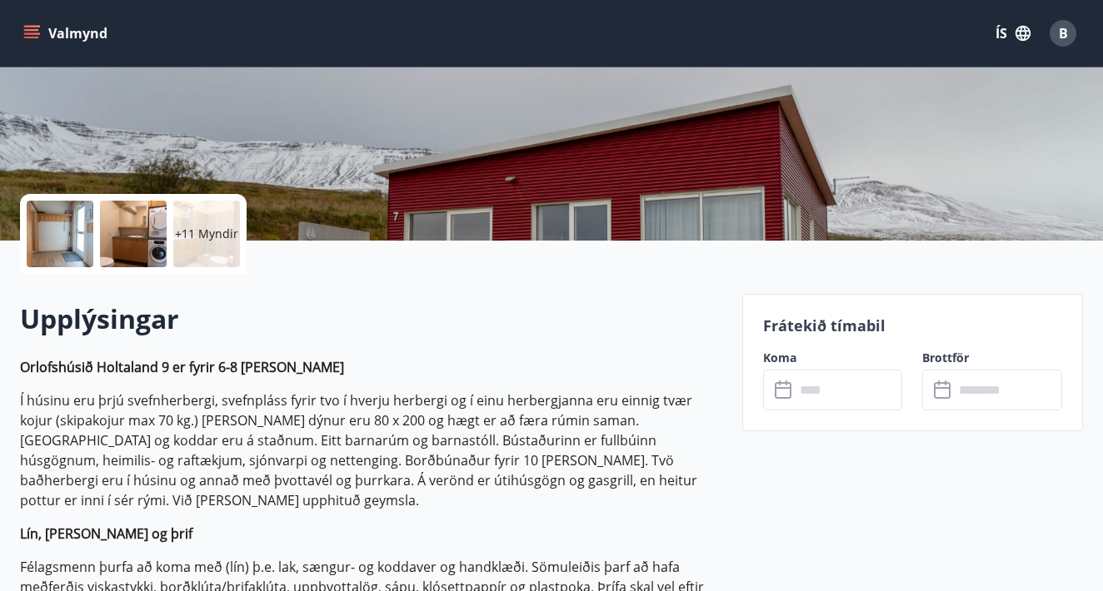
scroll to position [279, 0]
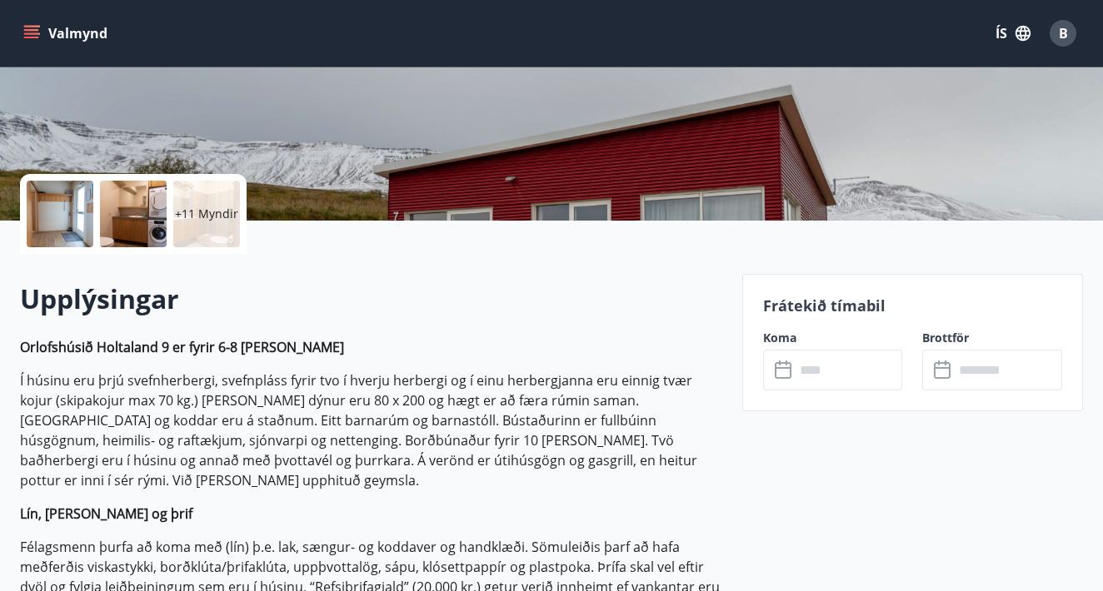
click at [868, 384] on input "text" at bounding box center [849, 370] width 108 height 41
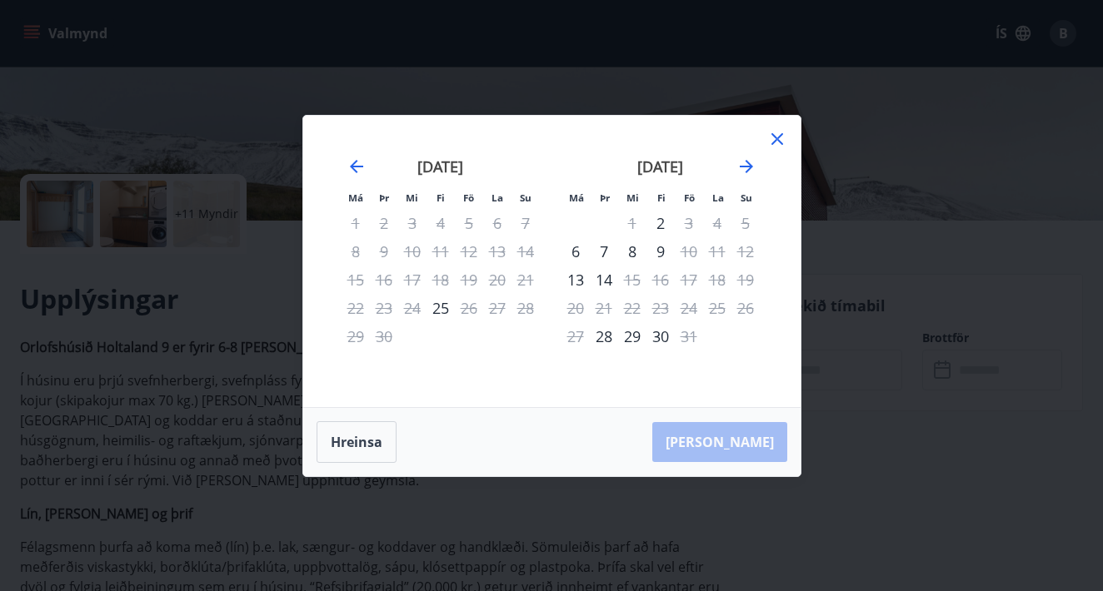
click at [778, 131] on icon at bounding box center [777, 139] width 20 height 20
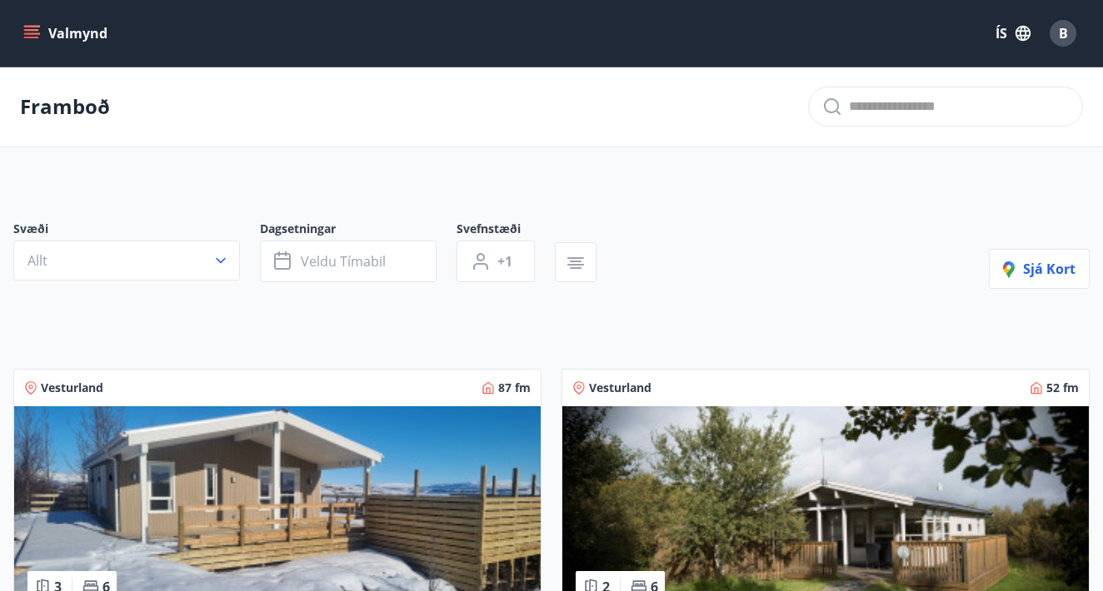
click at [1059, 373] on div "Vesturland 52 fm" at bounding box center [825, 388] width 526 height 37
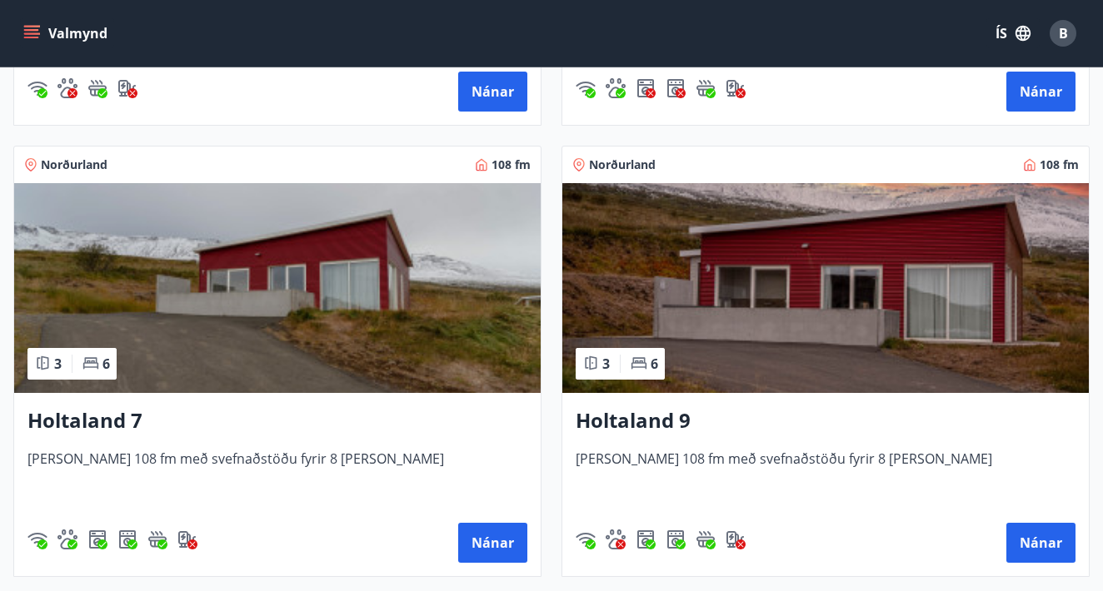
scroll to position [2526, 0]
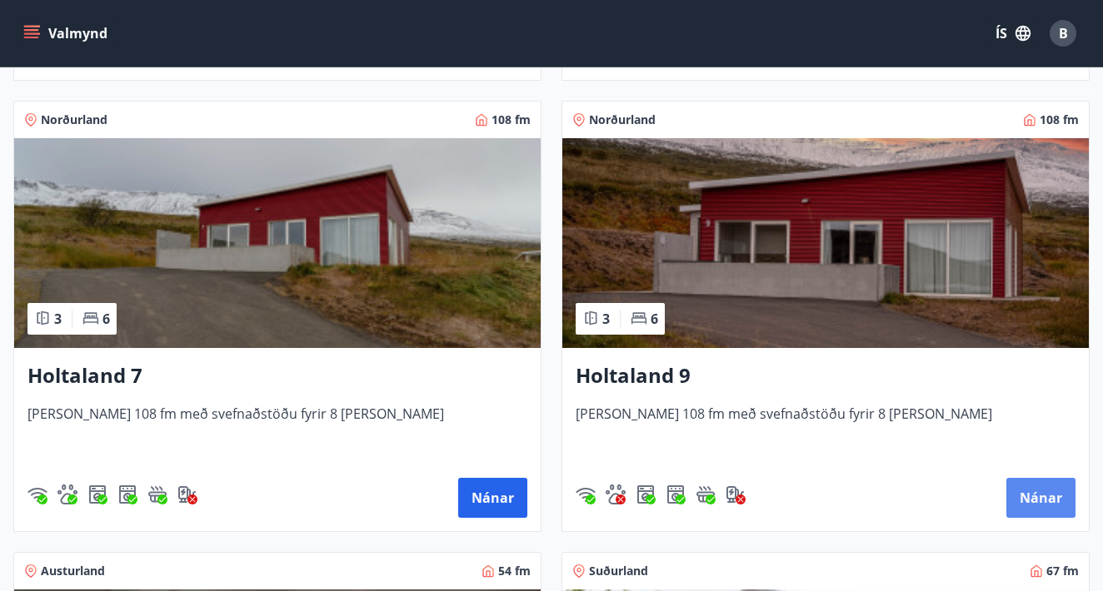
click at [1046, 494] on button "Nánar" at bounding box center [1040, 498] width 69 height 40
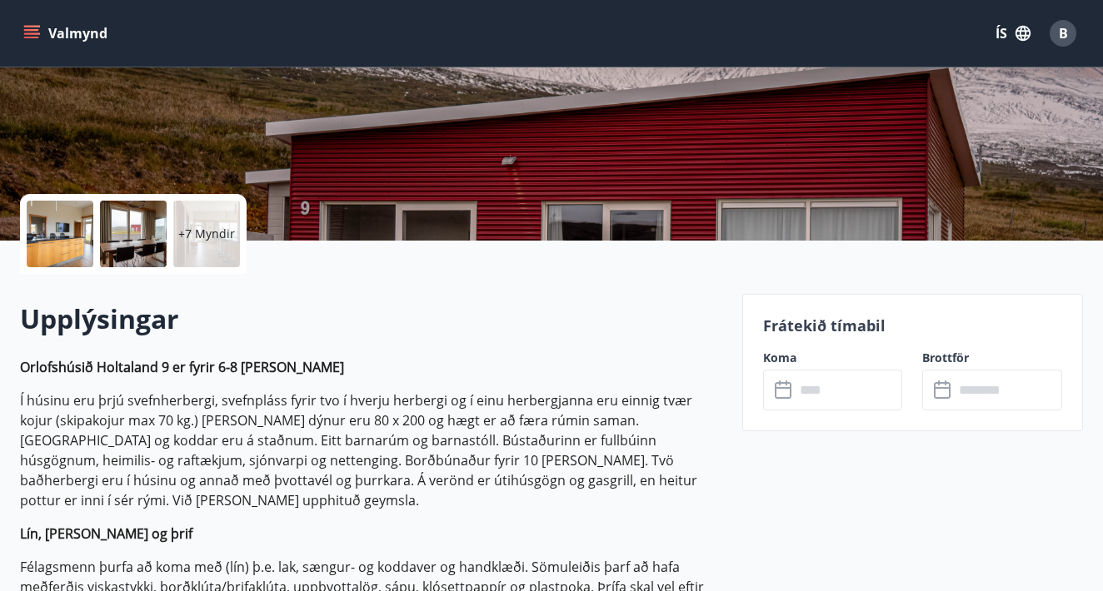
scroll to position [262, 0]
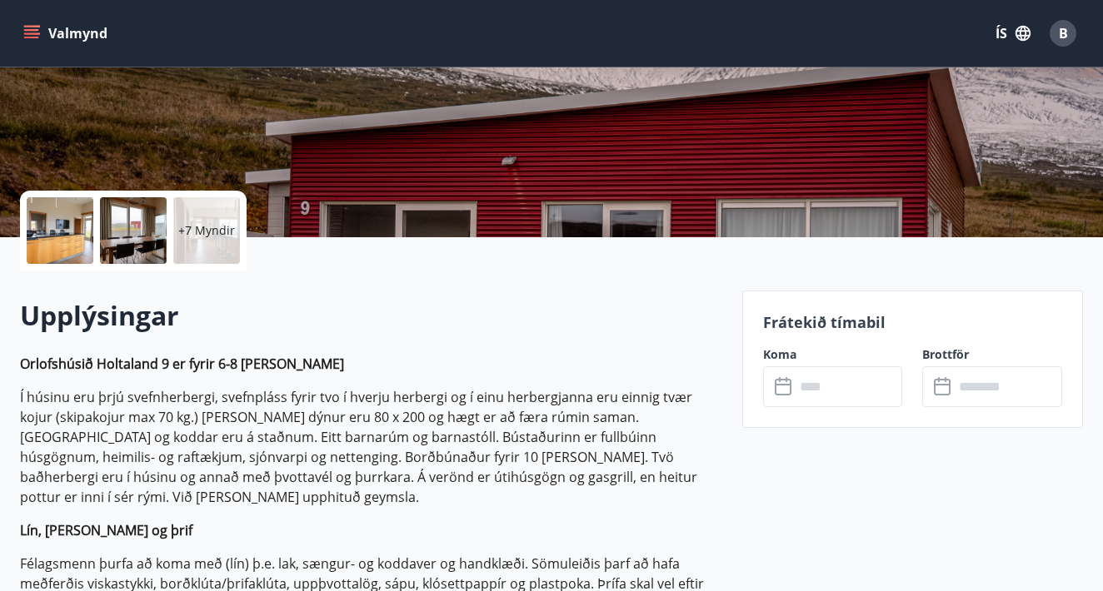
click at [856, 389] on input "text" at bounding box center [849, 386] width 108 height 41
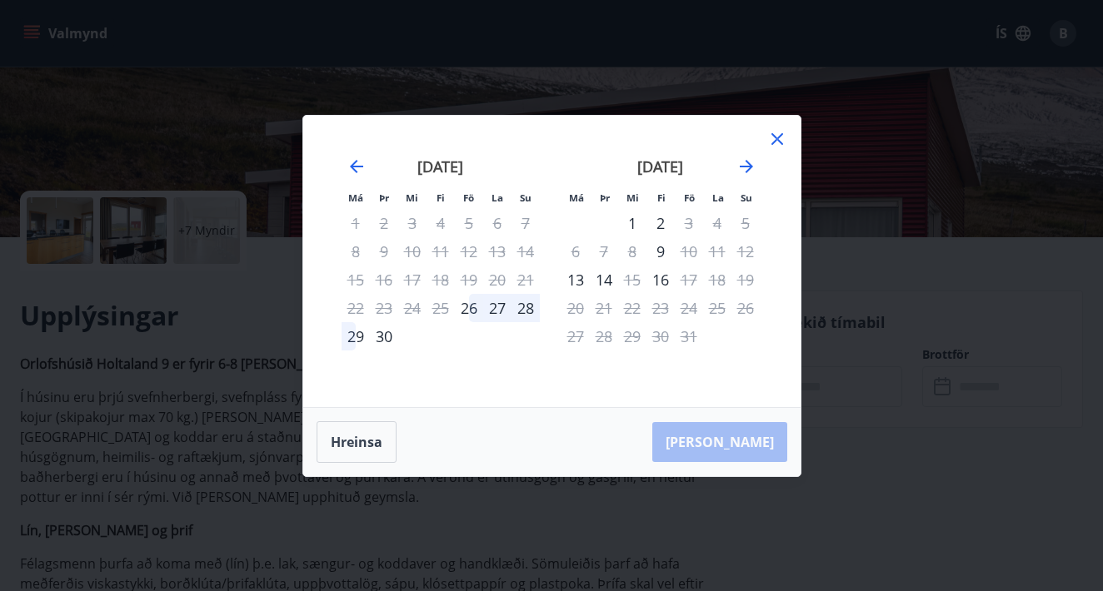
click at [779, 137] on icon at bounding box center [777, 139] width 12 height 12
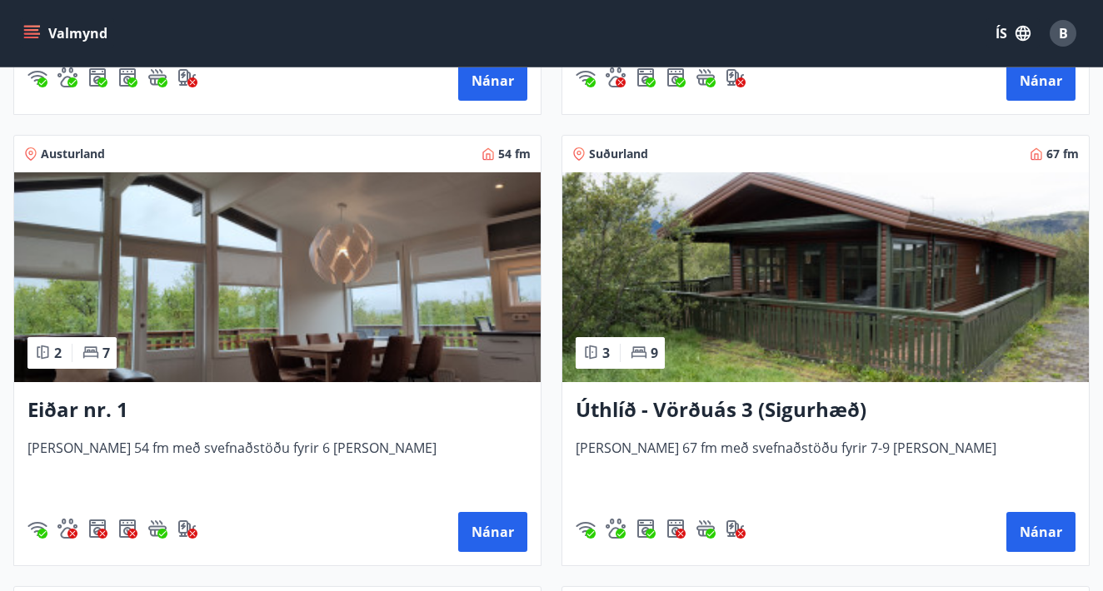
scroll to position [2945, 0]
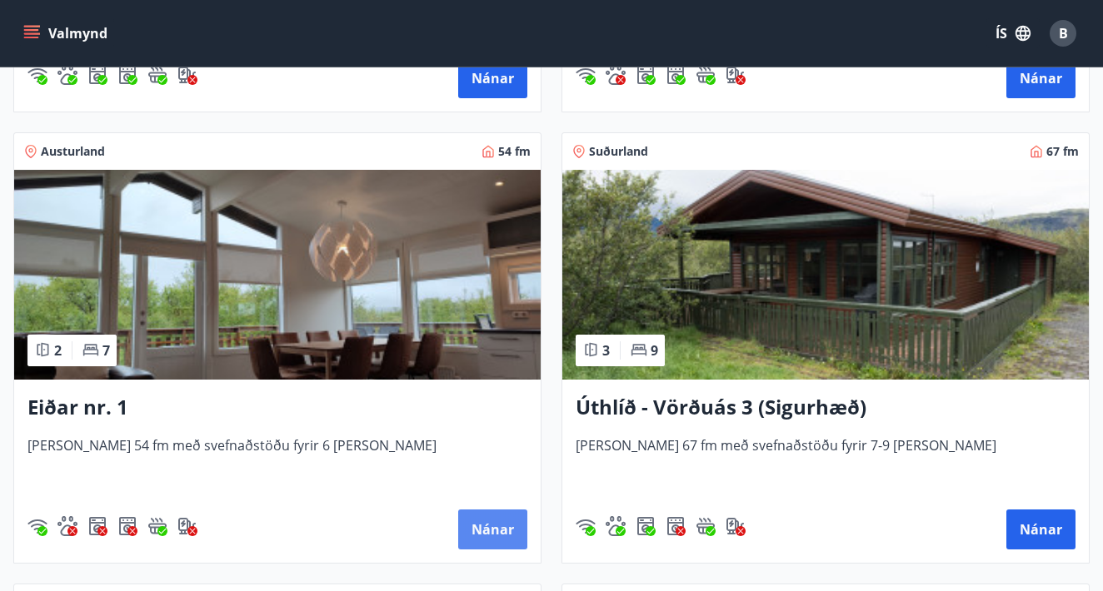
click at [481, 529] on button "Nánar" at bounding box center [492, 530] width 69 height 40
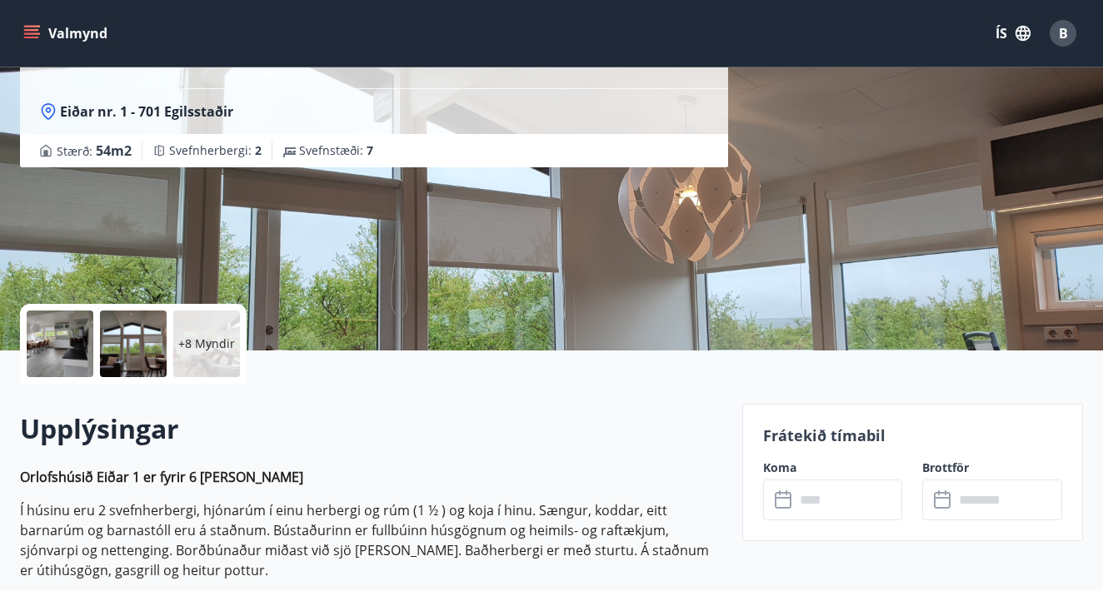
scroll to position [230, 0]
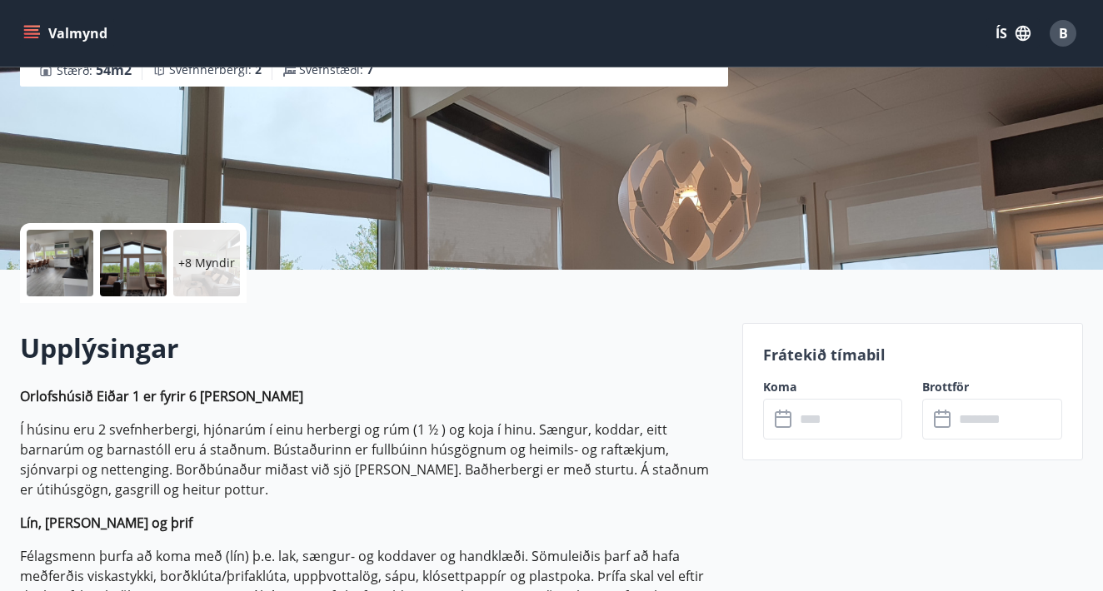
click at [820, 421] on input "text" at bounding box center [849, 419] width 108 height 41
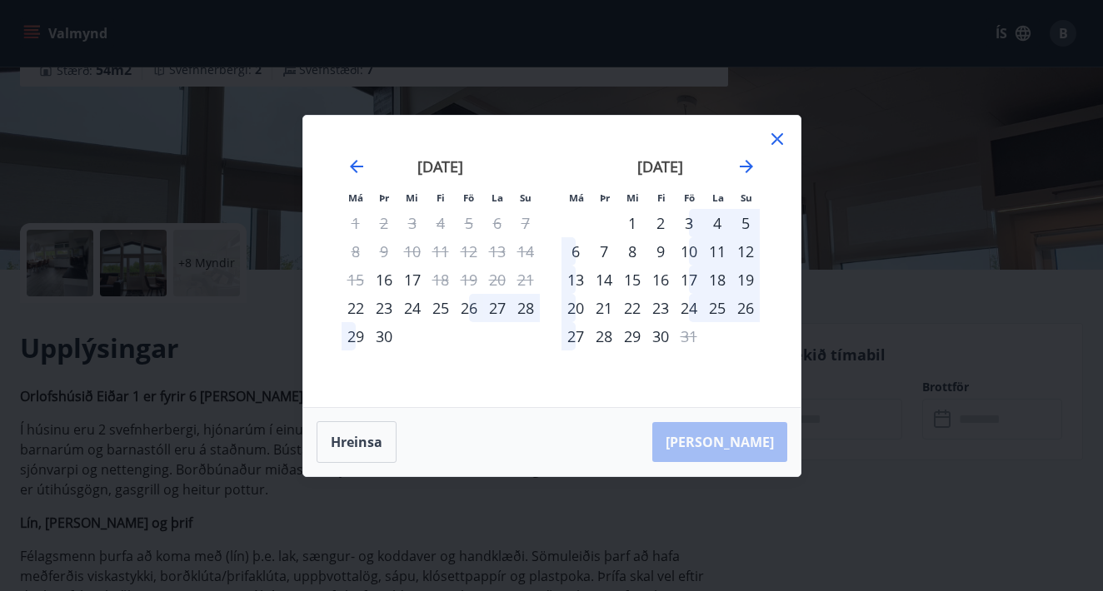
click at [780, 137] on icon at bounding box center [777, 139] width 20 height 20
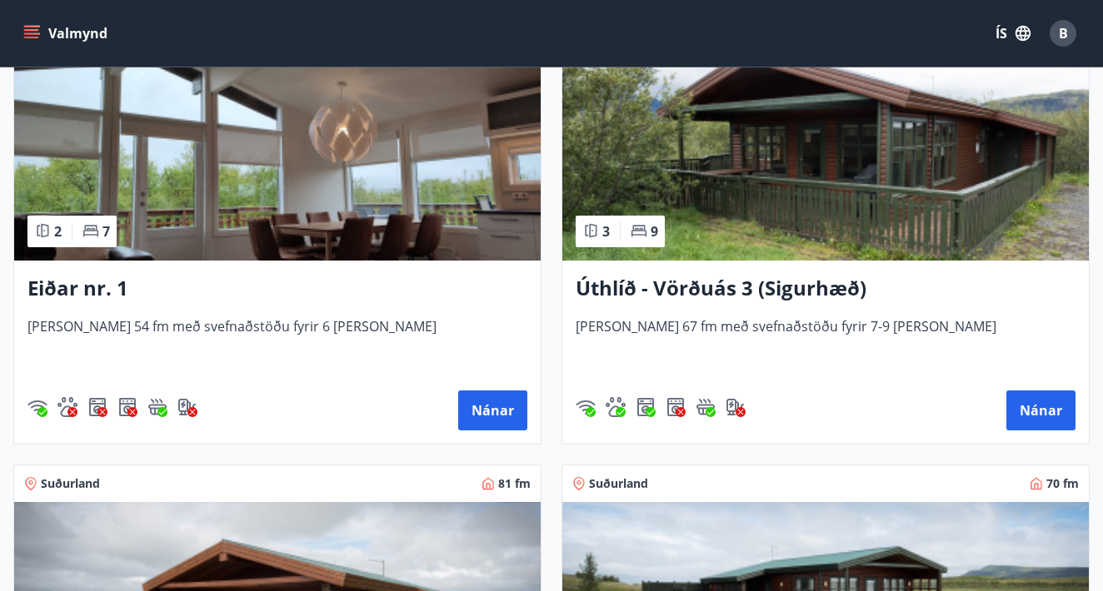
scroll to position [3141, 0]
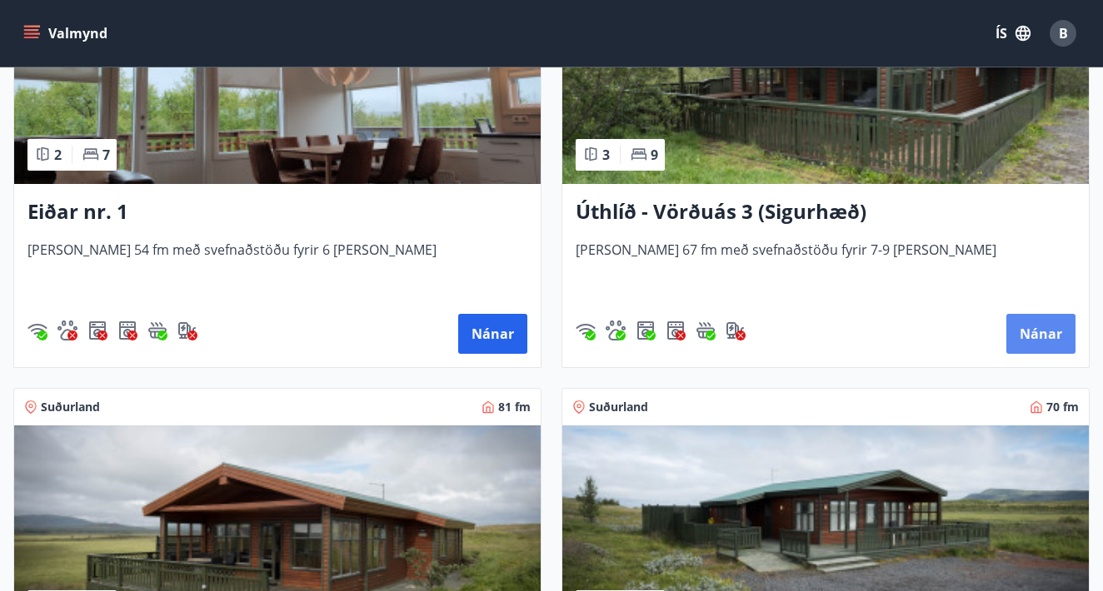
click at [1040, 330] on button "Nánar" at bounding box center [1040, 334] width 69 height 40
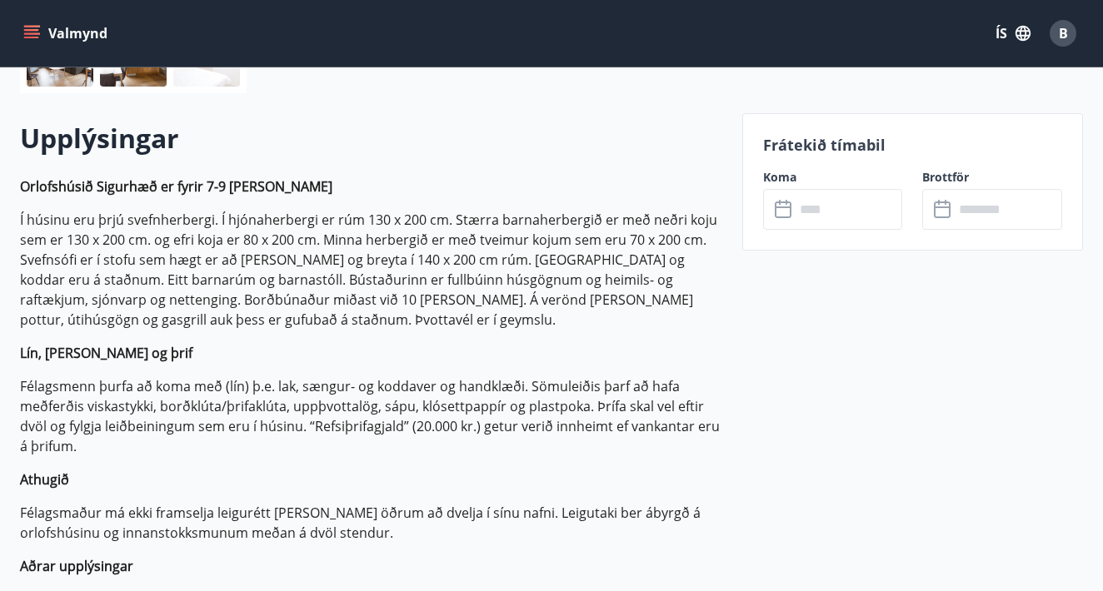
scroll to position [442, 0]
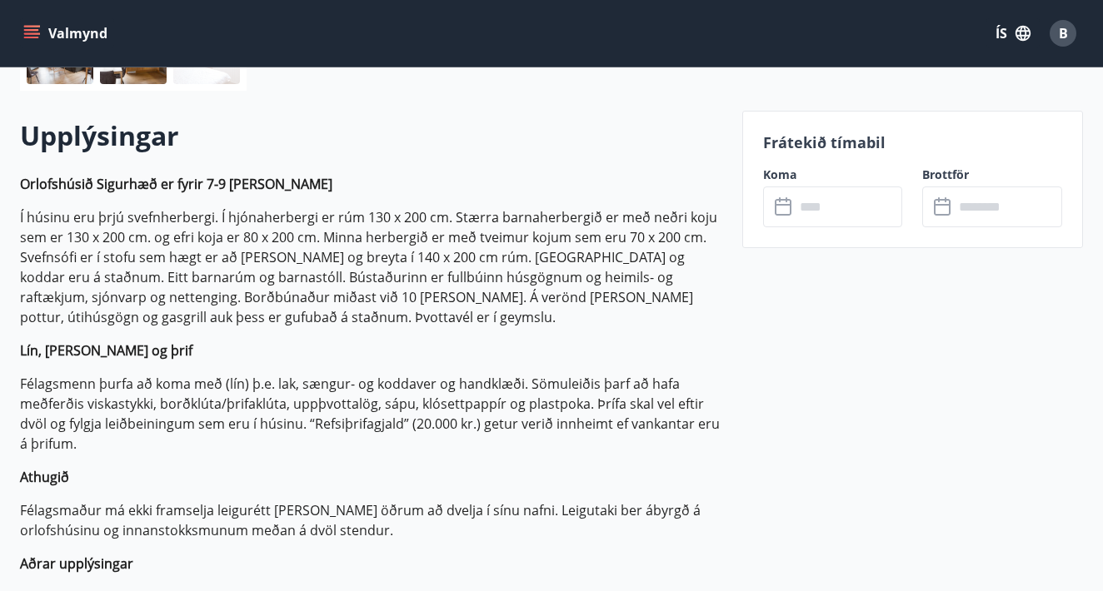
click at [842, 223] on input "text" at bounding box center [849, 207] width 108 height 41
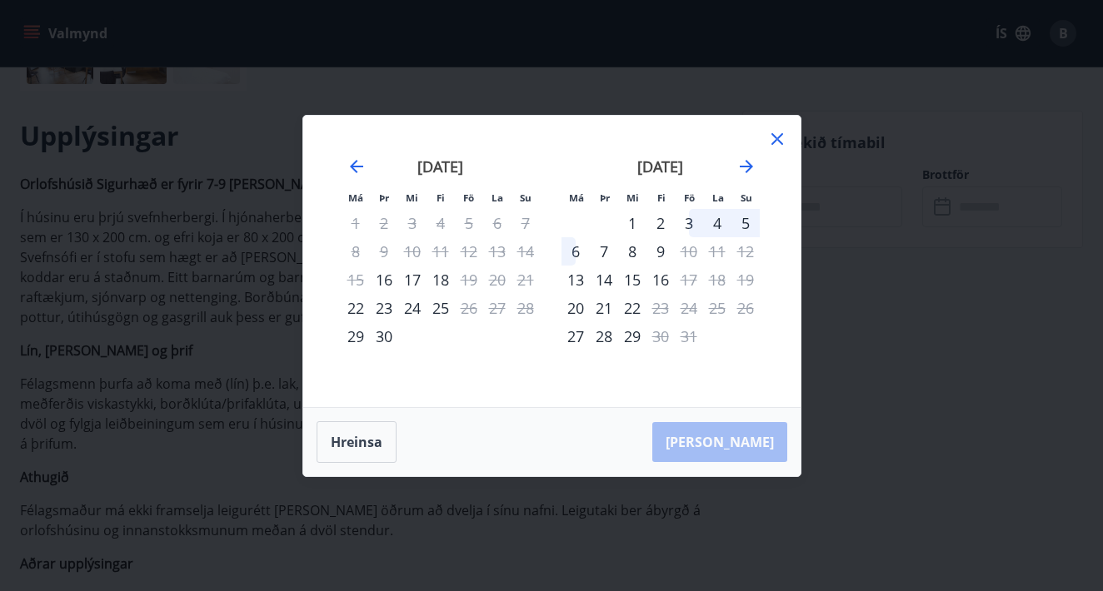
click at [769, 142] on icon at bounding box center [777, 139] width 20 height 20
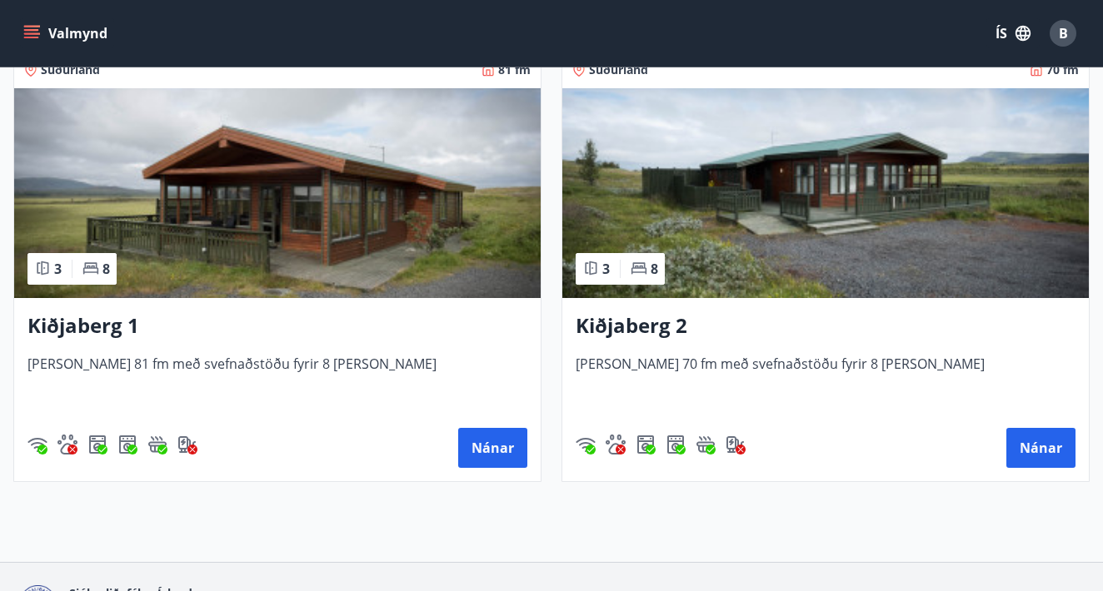
scroll to position [3478, 0]
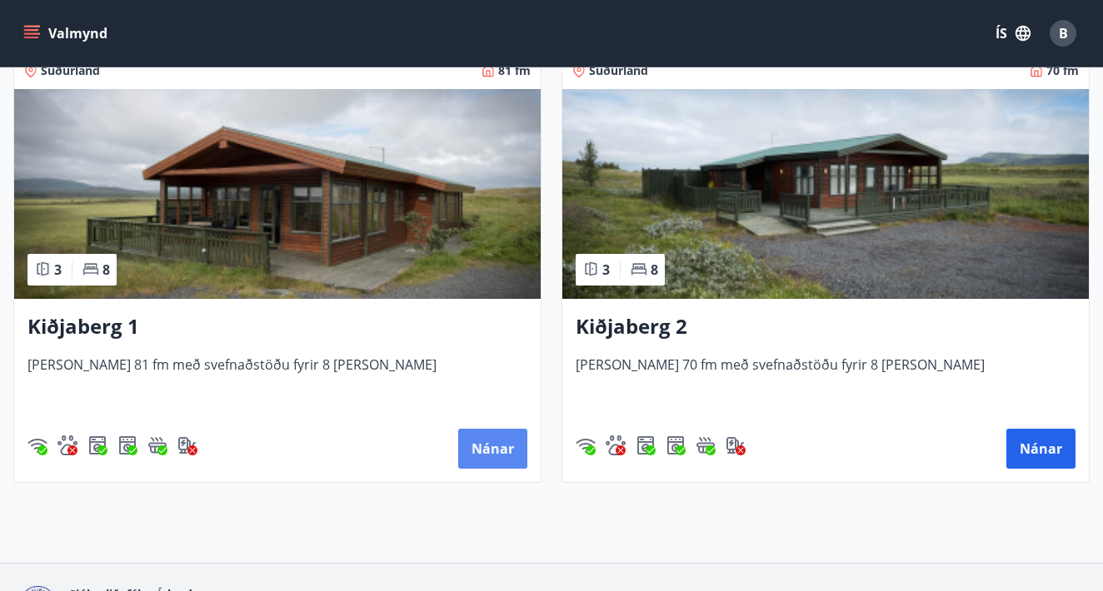
click at [500, 451] on button "Nánar" at bounding box center [492, 449] width 69 height 40
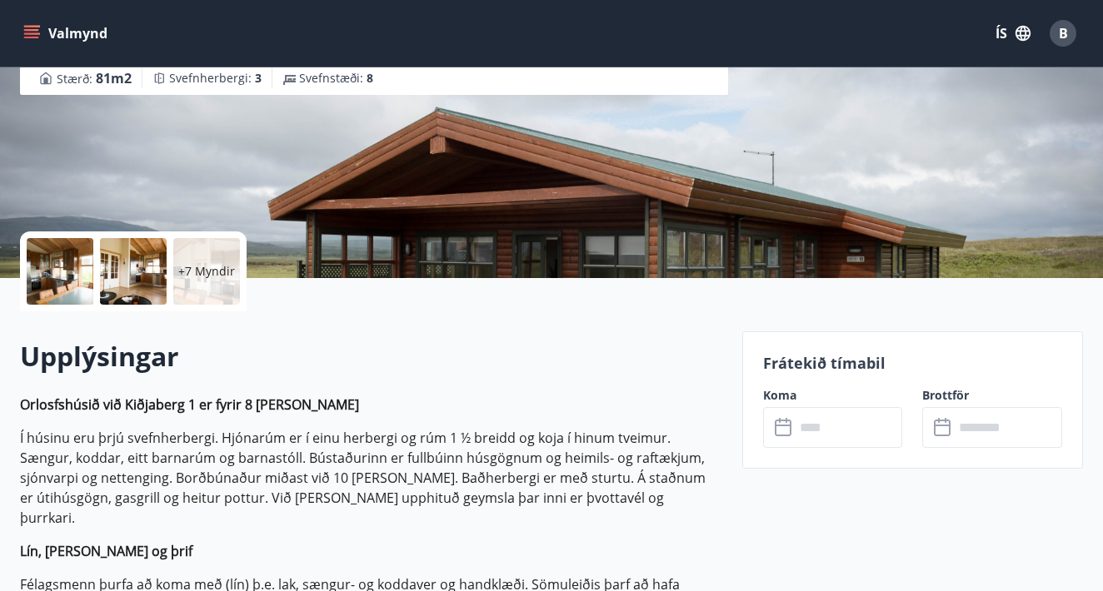
scroll to position [230, 0]
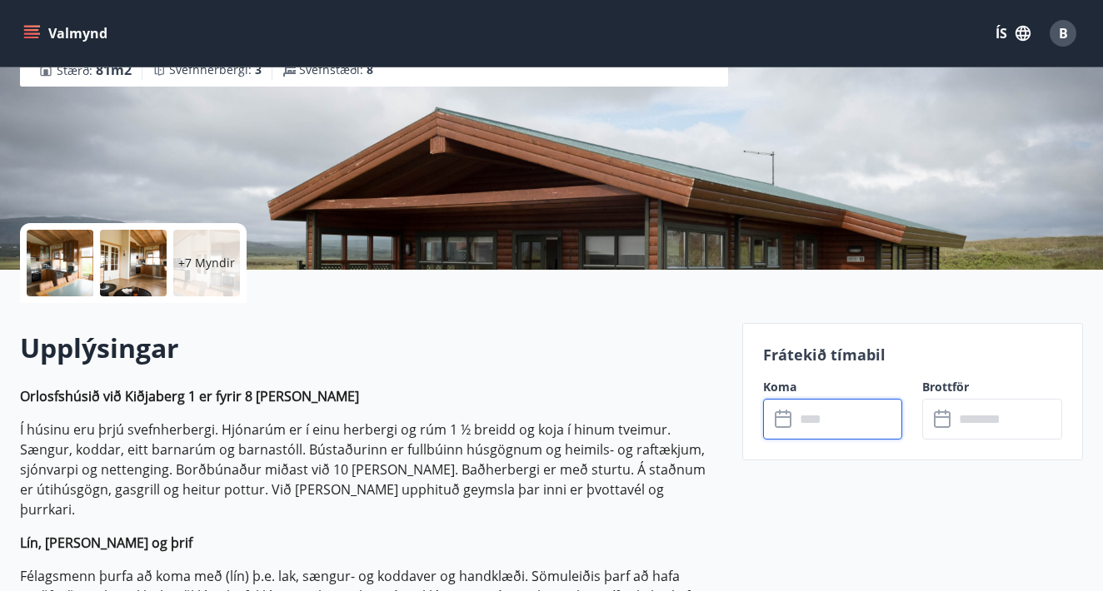
click at [807, 433] on input "text" at bounding box center [849, 419] width 108 height 41
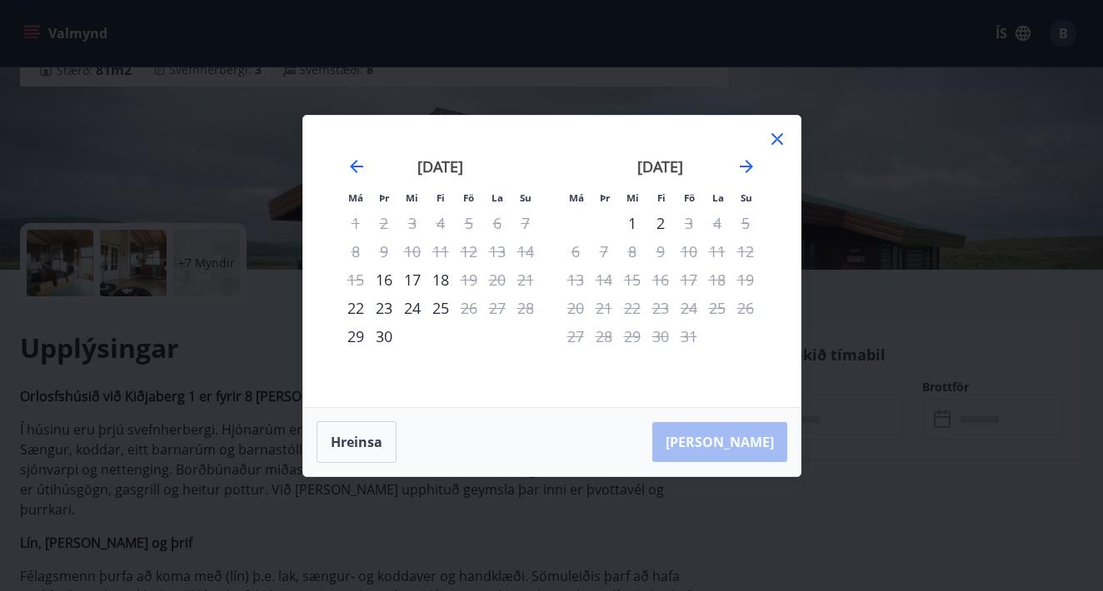
click at [780, 140] on icon at bounding box center [777, 139] width 20 height 20
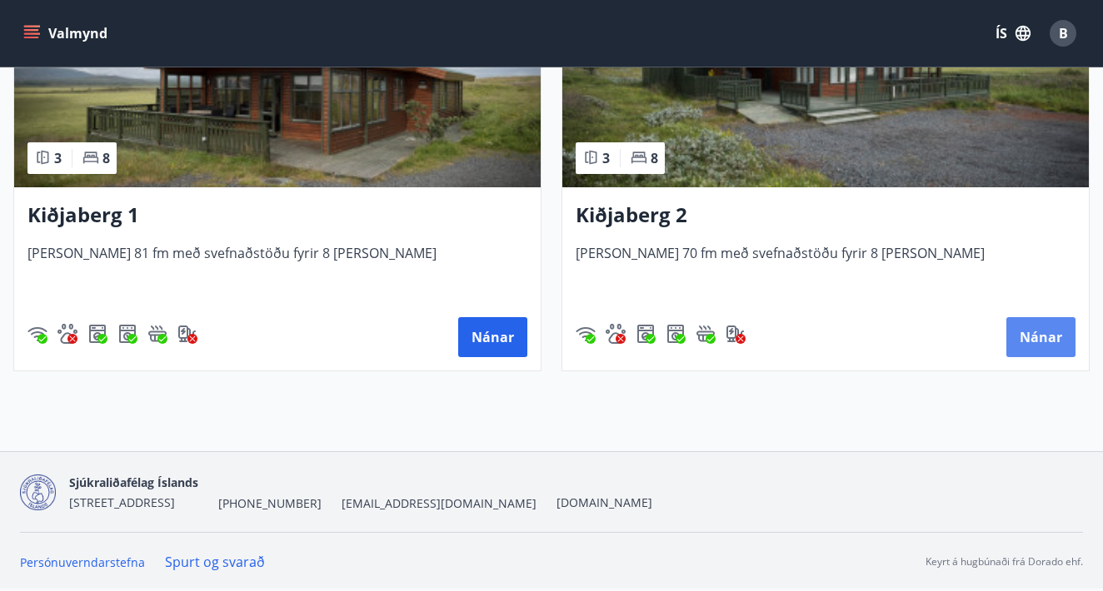
click at [1055, 342] on button "Nánar" at bounding box center [1040, 337] width 69 height 40
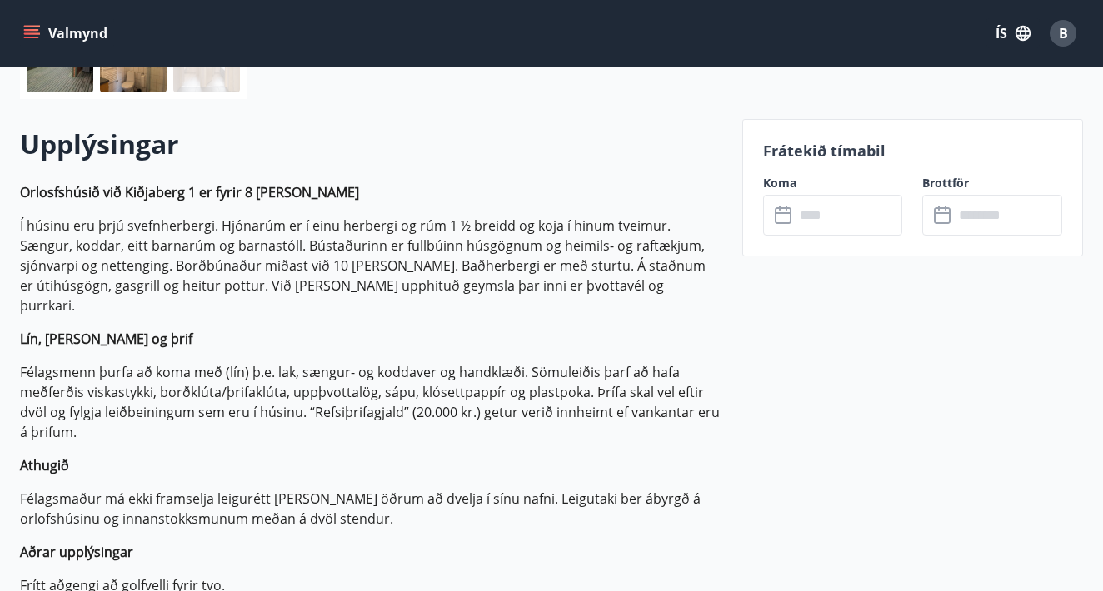
scroll to position [454, 0]
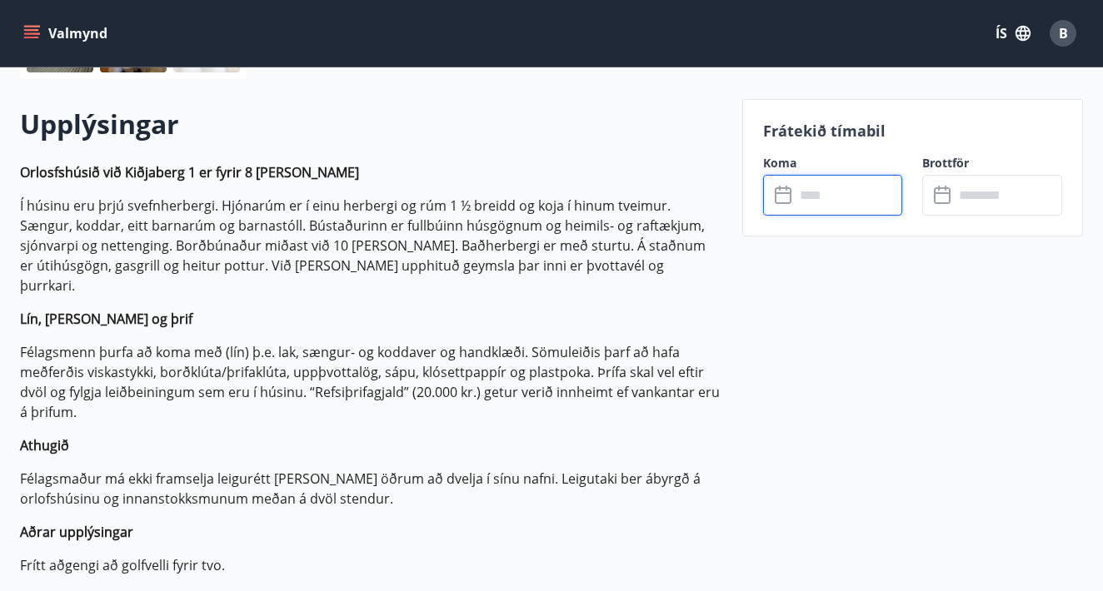
click at [809, 184] on input "text" at bounding box center [849, 195] width 108 height 41
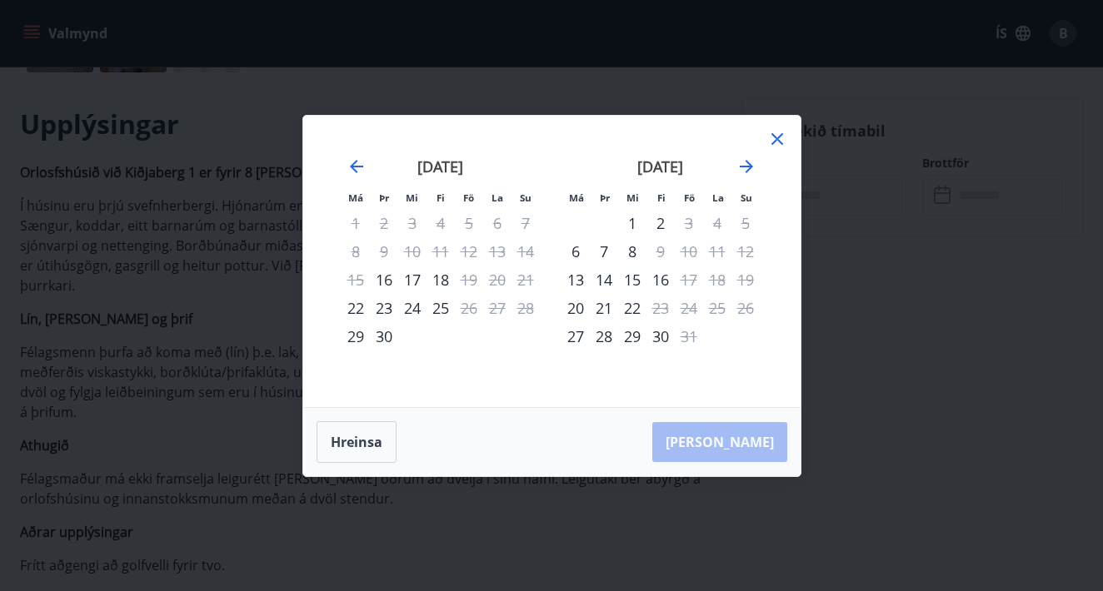
click at [779, 132] on icon at bounding box center [777, 139] width 20 height 20
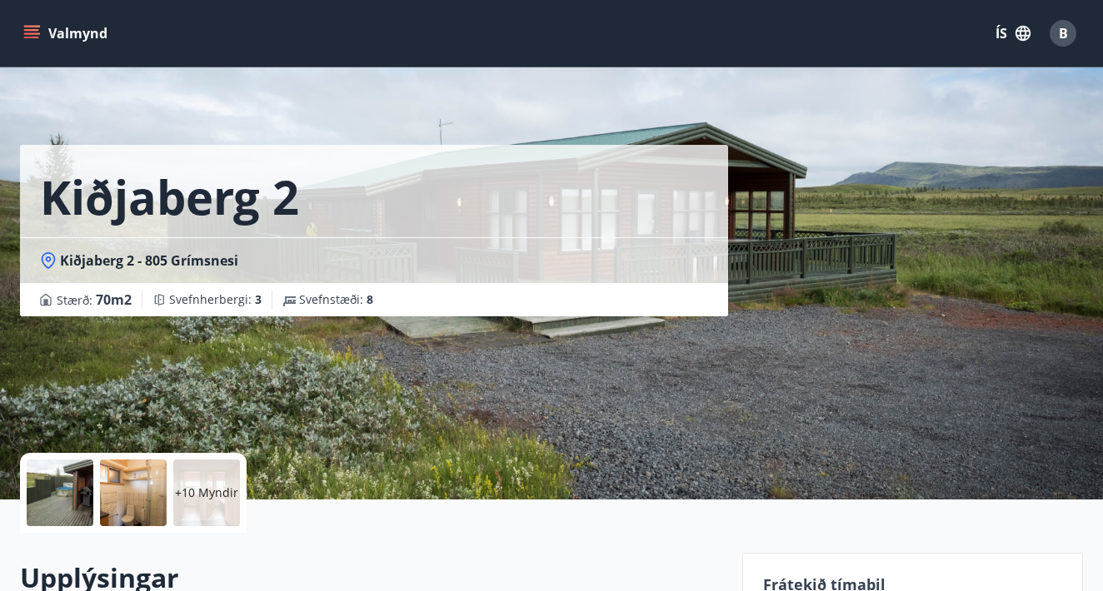
scroll to position [-1, 0]
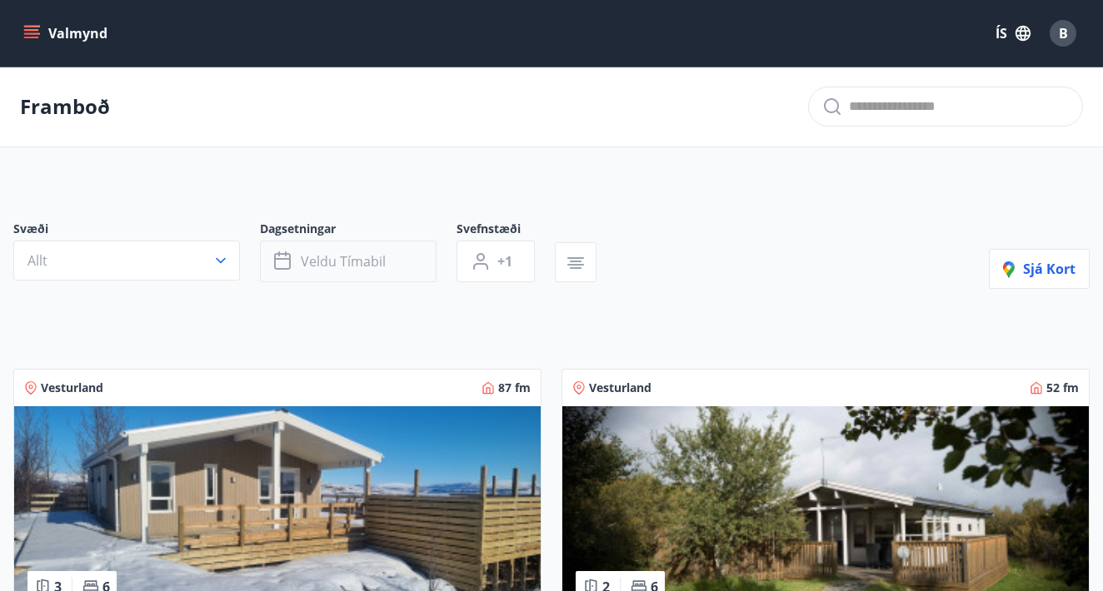
click at [338, 273] on button "Veldu tímabil" at bounding box center [348, 262] width 177 height 42
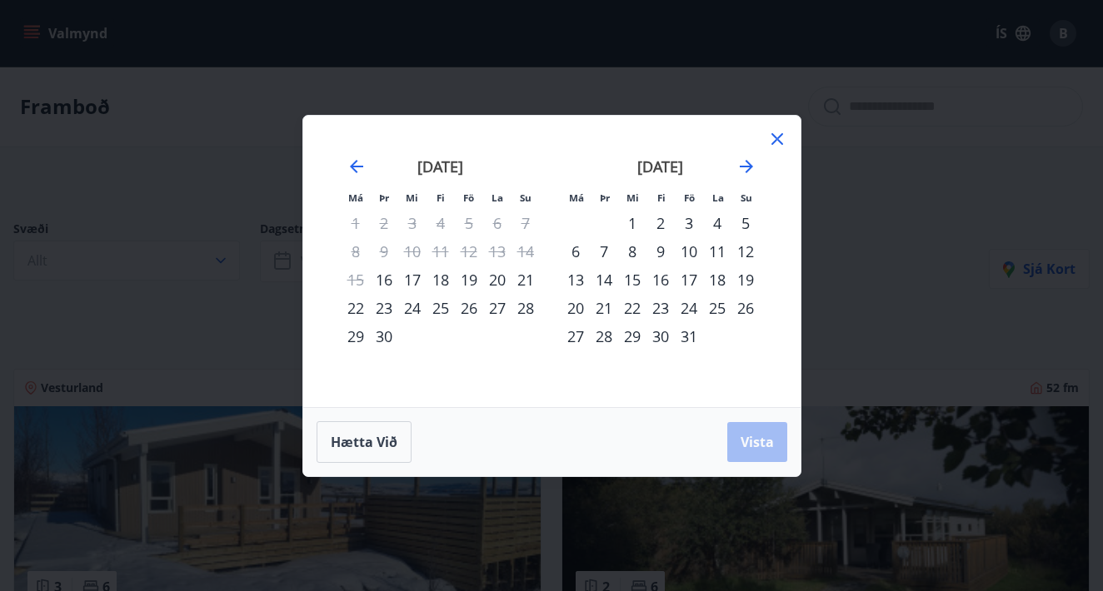
click at [477, 277] on div "19" at bounding box center [469, 280] width 28 height 28
click at [536, 278] on div "21" at bounding box center [525, 280] width 28 height 28
click at [752, 447] on span "Vista" at bounding box center [756, 442] width 33 height 18
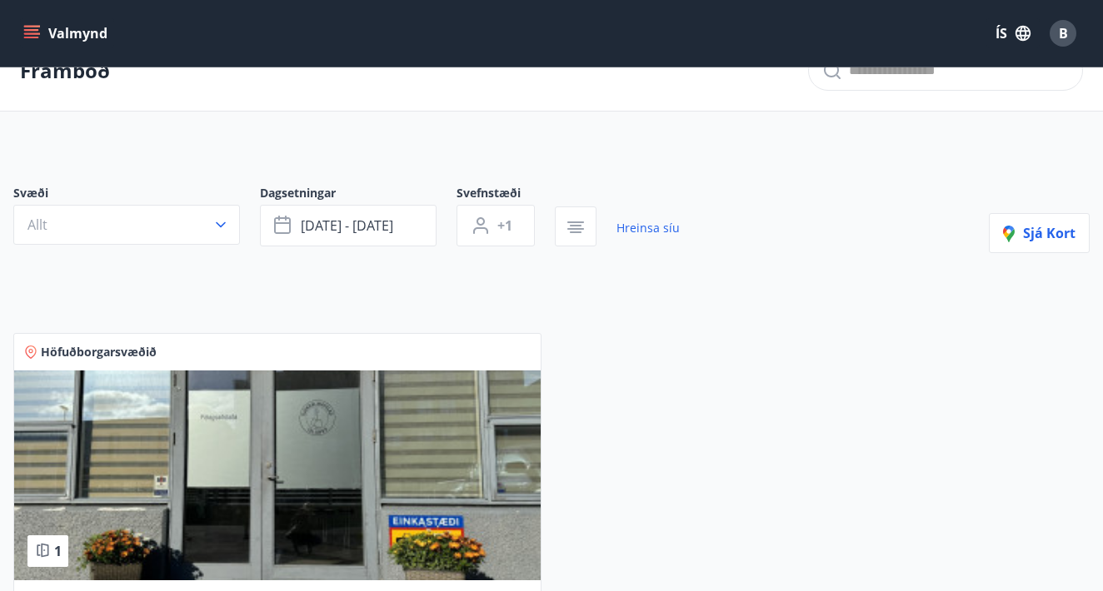
scroll to position [32, 0]
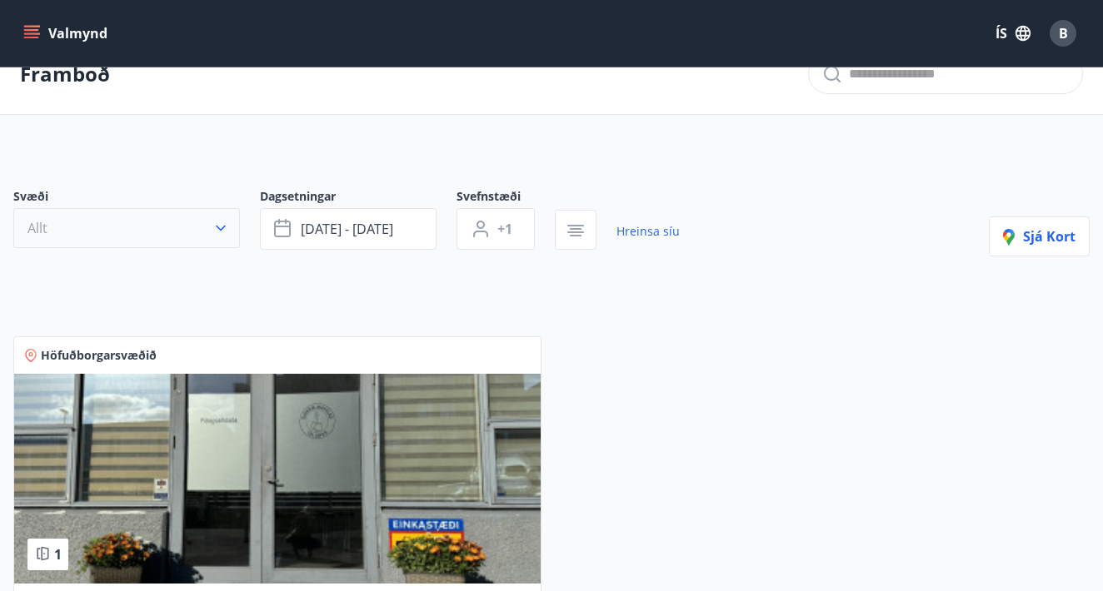
click at [214, 231] on icon "button" at bounding box center [220, 228] width 17 height 17
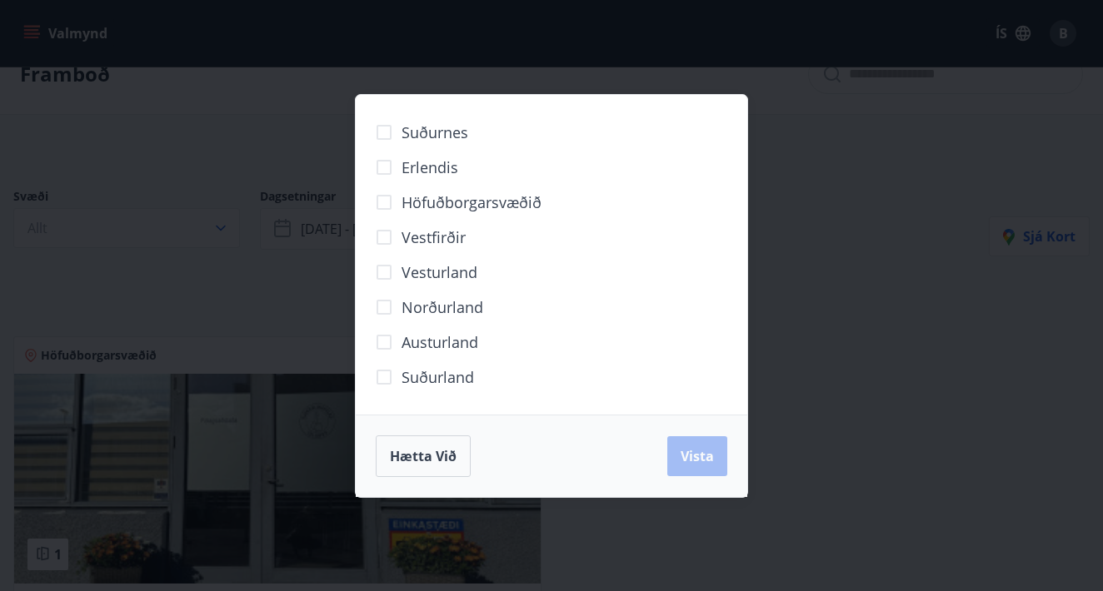
click at [418, 130] on span "Suðurnes" at bounding box center [434, 133] width 67 height 22
click at [417, 195] on span "Höfuðborgarsvæðið" at bounding box center [471, 203] width 140 height 22
click at [407, 246] on span "Vestfirðir" at bounding box center [433, 238] width 64 height 22
click at [425, 276] on span "Vesturland" at bounding box center [439, 273] width 76 height 22
click at [441, 314] on span "Norðurland" at bounding box center [442, 308] width 82 height 22
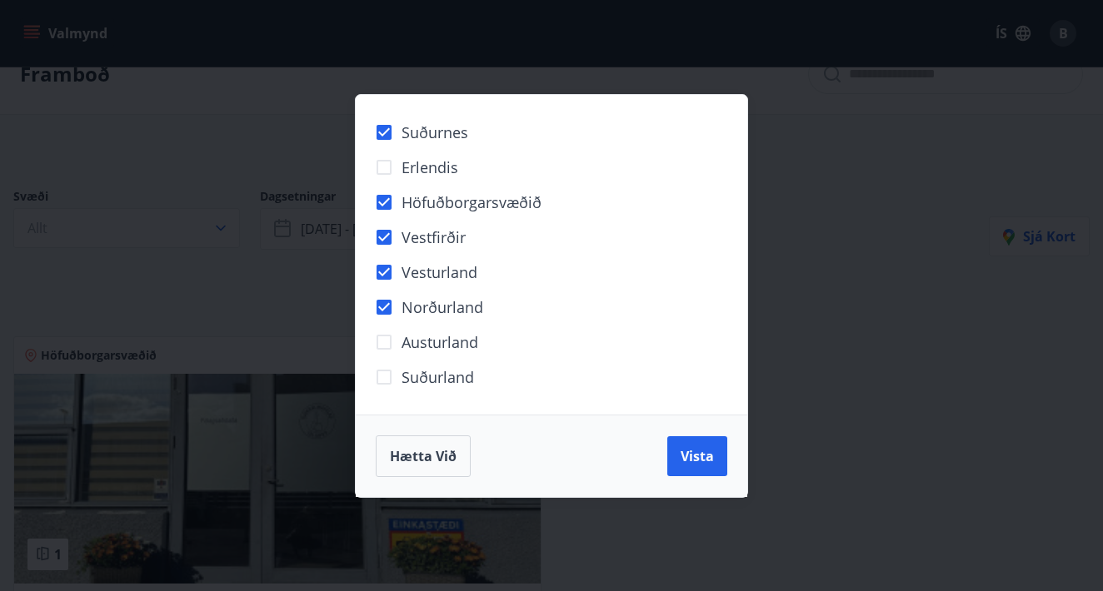
click at [452, 355] on label "Austurland" at bounding box center [422, 342] width 112 height 35
click at [458, 380] on span "Suðurland" at bounding box center [437, 377] width 72 height 22
click at [686, 460] on span "Vista" at bounding box center [697, 456] width 33 height 18
